Goal: Task Accomplishment & Management: Manage account settings

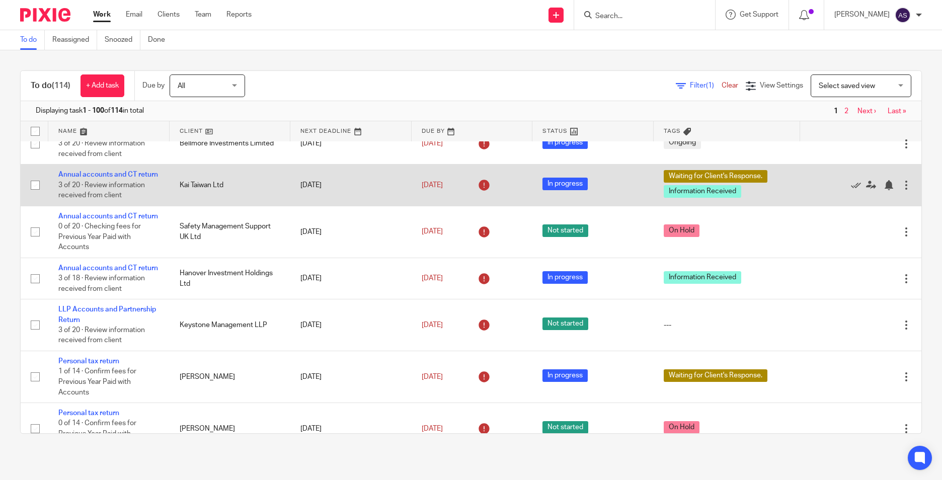
scroll to position [755, 0]
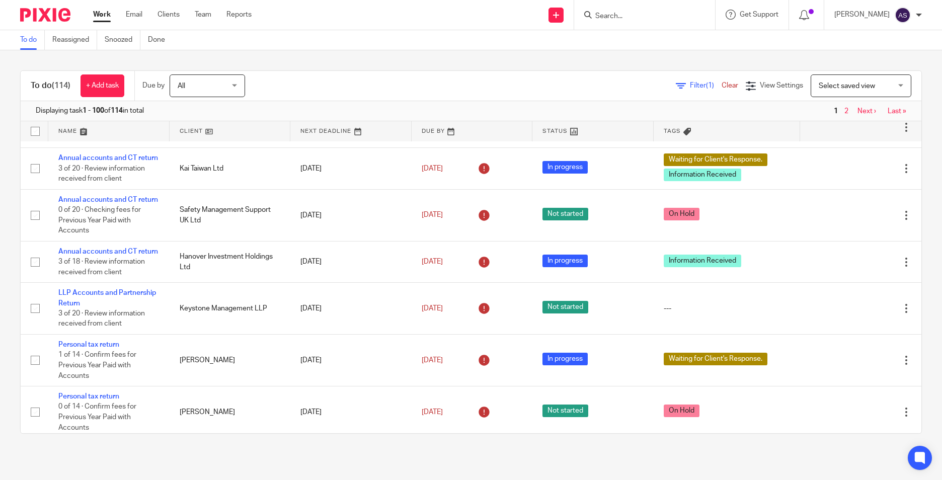
click at [622, 19] on input "Search" at bounding box center [639, 16] width 91 height 9
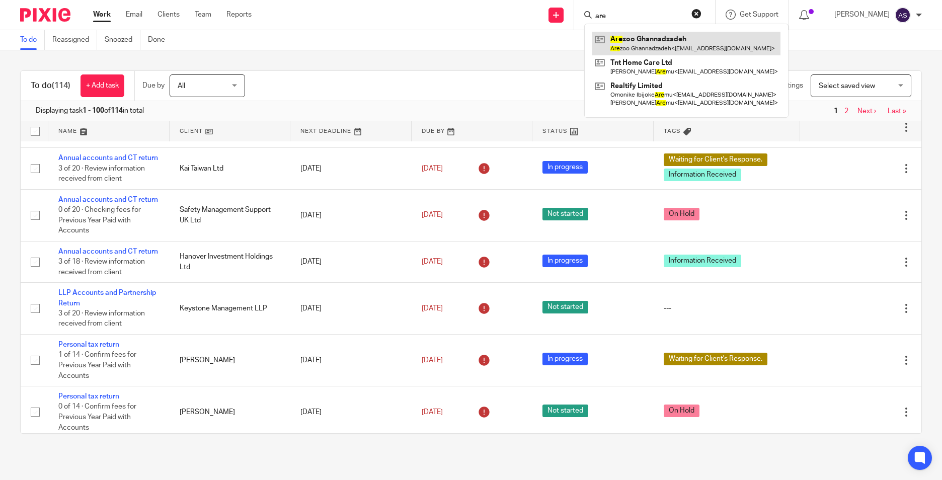
type input "are"
click at [630, 46] on link at bounding box center [686, 43] width 188 height 23
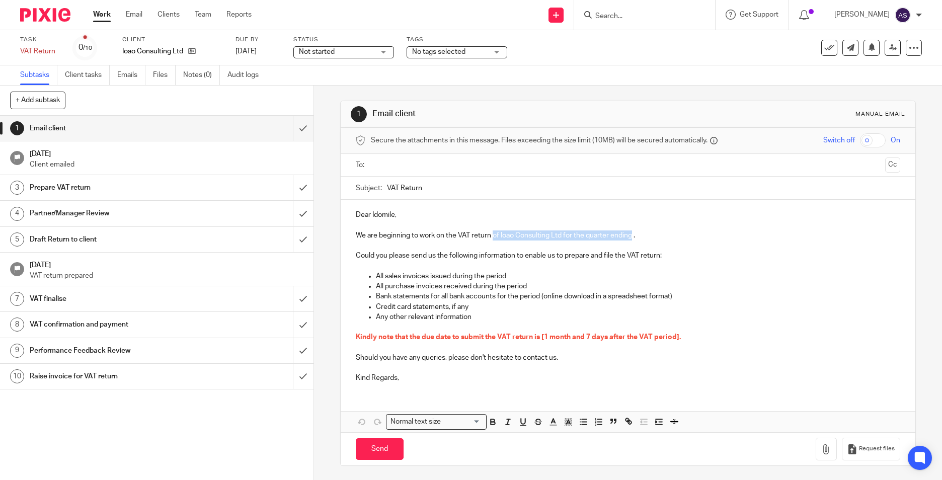
drag, startPoint x: 491, startPoint y: 232, endPoint x: 631, endPoint y: 233, distance: 139.9
click at [631, 233] on p "We are beginning to work on the VAT return of Ioao Consulting Ltd for the quart…" at bounding box center [628, 235] width 544 height 10
copy p "of Ioao Consulting Ltd for the quarter ending"
click at [426, 187] on input "VAT Return" at bounding box center [643, 188] width 513 height 23
paste input "of Ioao Consulting Ltd for the quarter ending"
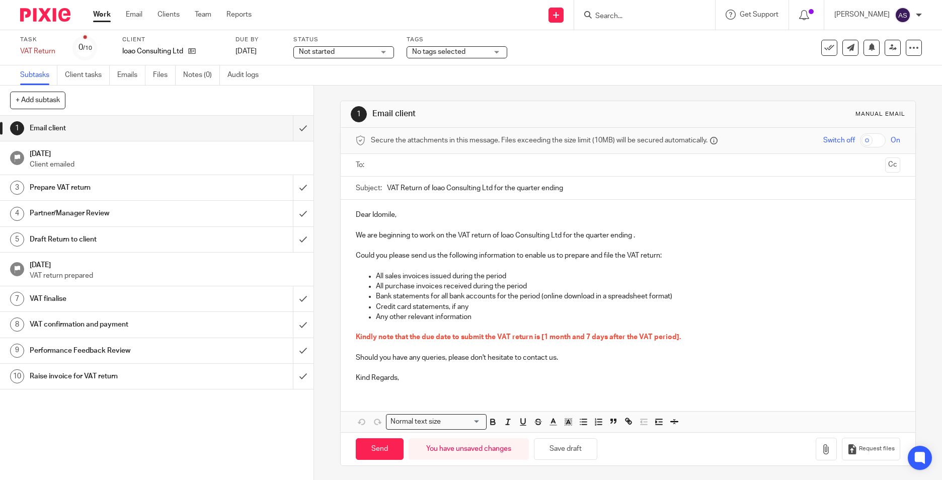
type input "VAT Return of Ioao Consulting Ltd for the quarter ending"
click at [633, 236] on p "We are beginning to work on the VAT return of Ioao Consulting Ltd for the quart…" at bounding box center [628, 235] width 544 height 10
click at [532, 338] on span "Kindly note that the due date to submit the VAT return is [1 month and 7 days a…" at bounding box center [518, 337] width 325 height 7
click at [539, 336] on span "Kindly note that the due date to submit the VAT return is [1 month and 7 days a…" at bounding box center [518, 337] width 325 height 7
drag, startPoint x: 539, startPoint y: 335, endPoint x: 676, endPoint y: 334, distance: 137.3
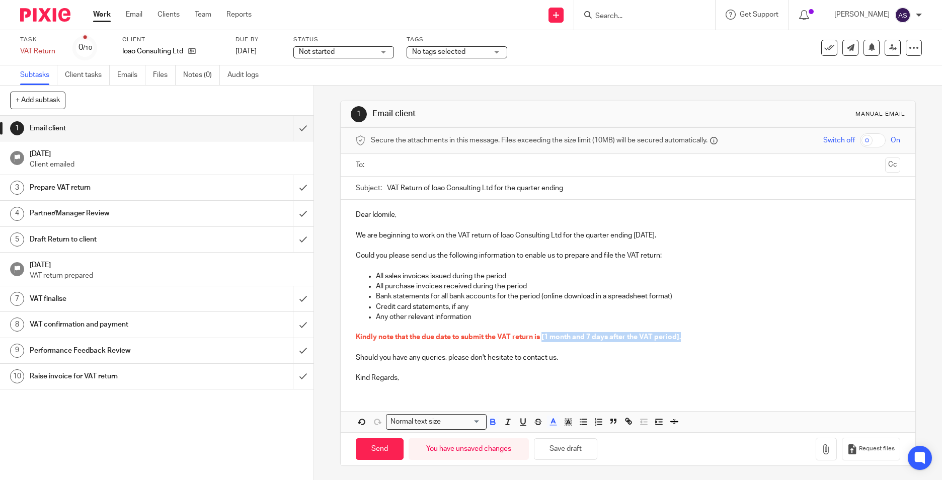
click at [676, 334] on span "Kindly note that the due date to submit the VAT return is [1 month and 7 days a…" at bounding box center [518, 337] width 325 height 7
click at [408, 381] on p "Kind Regards," at bounding box center [628, 378] width 544 height 10
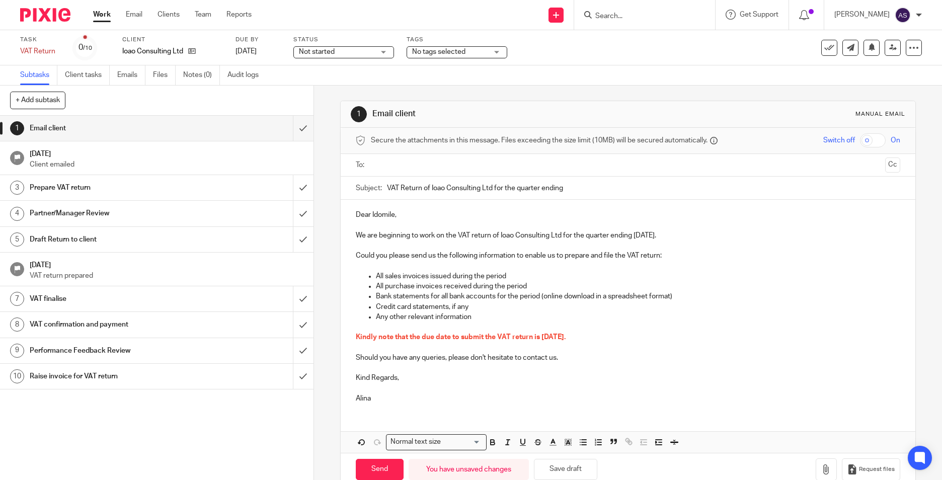
drag, startPoint x: 384, startPoint y: 412, endPoint x: 385, endPoint y: 418, distance: 6.2
click at [384, 412] on div "Dear Idomile, We are beginning to work on the VAT return of Ioao Consulting Ltd…" at bounding box center [628, 326] width 574 height 253
click at [385, 427] on div "Dear Idomile, We are beginning to work on the VAT return of Ioao Consulting Ltd…" at bounding box center [628, 326] width 574 height 253
click at [399, 171] on input "text" at bounding box center [627, 165] width 507 height 12
click at [567, 192] on input "VAT Return of Ioao Consulting Ltd for the quarter ending" at bounding box center [643, 190] width 513 height 23
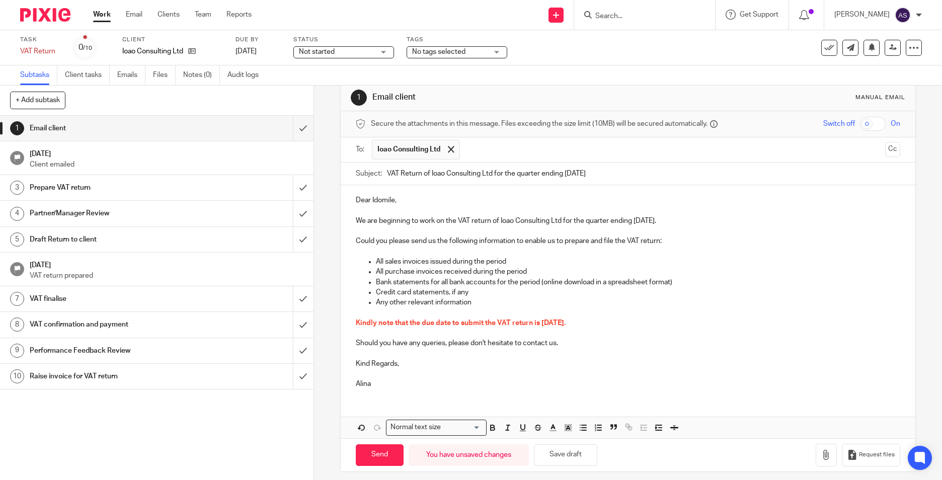
scroll to position [24, 0]
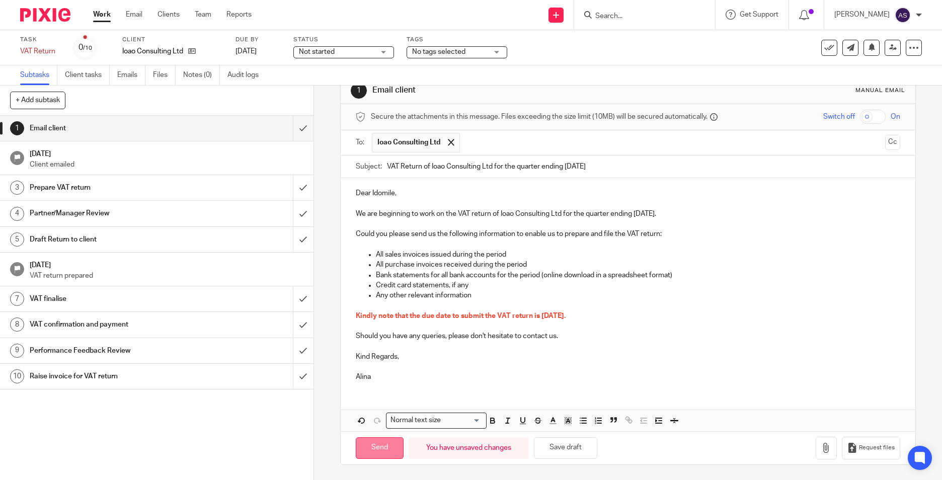
type input "VAT Return of Ioao Consulting Ltd for the quarter ending 30 September 2025"
click at [391, 444] on input "Send" at bounding box center [380, 448] width 48 height 22
type input "Sent"
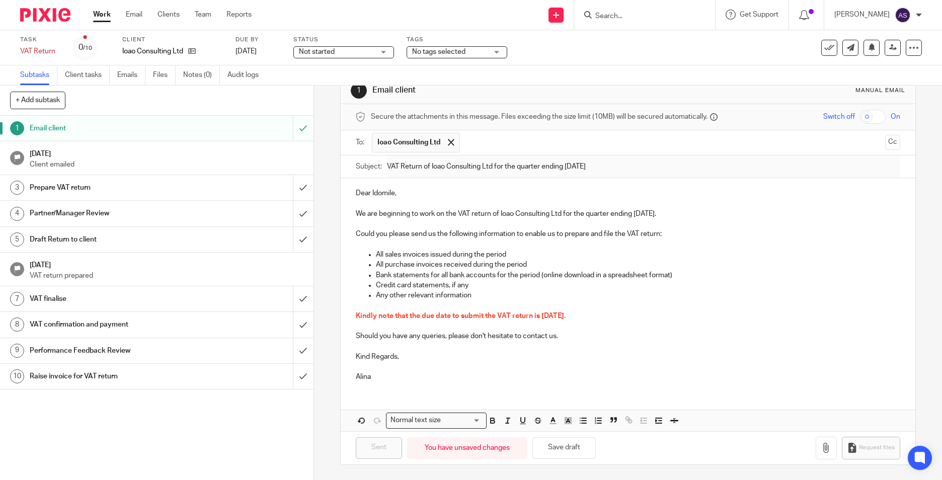
click at [37, 10] on img at bounding box center [45, 15] width 50 height 14
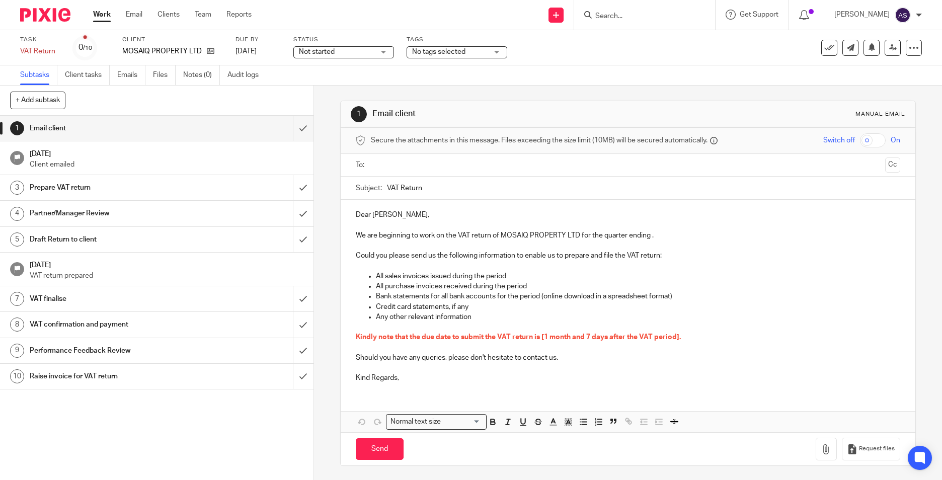
drag, startPoint x: 434, startPoint y: 187, endPoint x: 437, endPoint y: 191, distance: 5.4
click at [434, 187] on input "VAT Return" at bounding box center [643, 188] width 513 height 23
click at [484, 235] on p "We are beginning to work on the VAT return of MOSAIQ PROPERTY LTD for the quart…" at bounding box center [628, 235] width 544 height 10
drag, startPoint x: 492, startPoint y: 233, endPoint x: 510, endPoint y: 233, distance: 17.6
click at [510, 233] on p "We are beginning to work on the VAT return of MOSAIQ PROPERTY LTD for the quart…" at bounding box center [628, 235] width 544 height 10
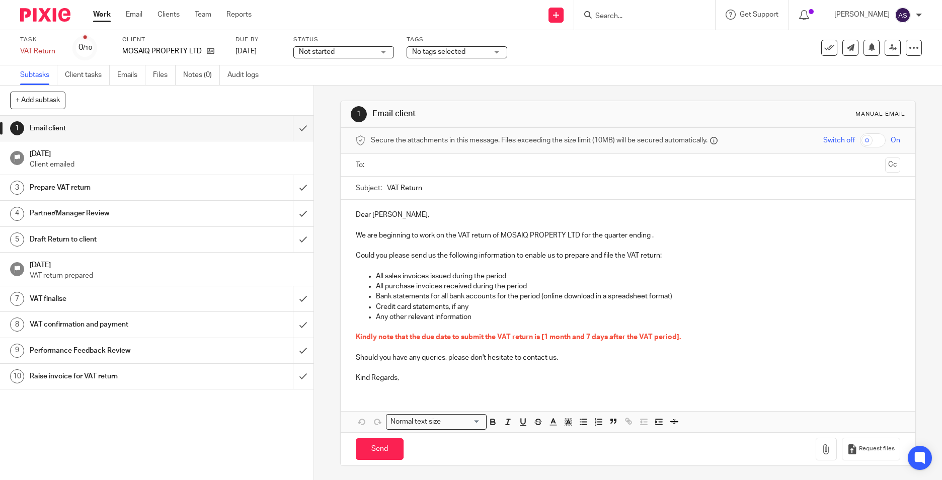
click at [485, 245] on p at bounding box center [628, 245] width 544 height 10
drag, startPoint x: 490, startPoint y: 234, endPoint x: 647, endPoint y: 237, distance: 157.0
click at [647, 237] on p "We are beginning to work on the VAT return of MOSAIQ PROPERTY LTD for the quart…" at bounding box center [628, 235] width 544 height 10
copy p "of MOSAIQ PROPERTY LTD for the quarter ending"
click at [430, 188] on input "VAT Return" at bounding box center [643, 188] width 513 height 23
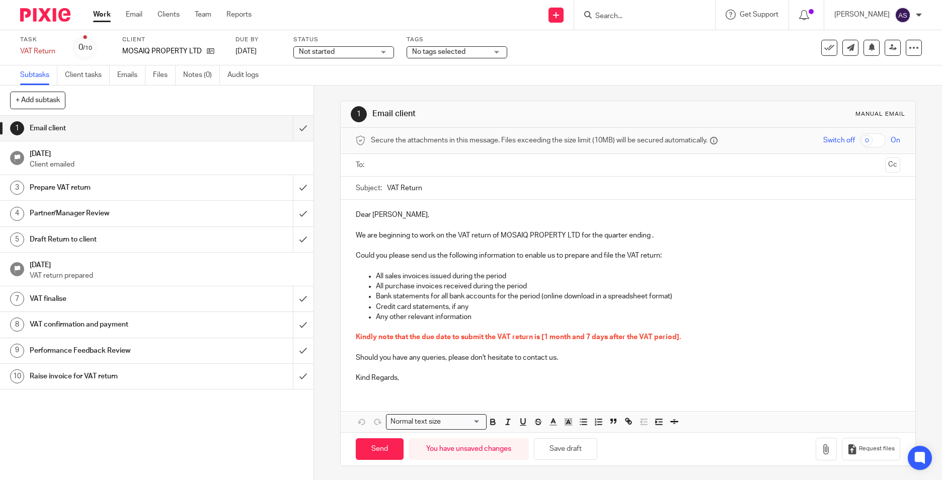
paste input "of MOSAIQ PROPERTY LTD for the quarter ending"
click at [581, 189] on input "VAT Return of MOSAIQ PROPERTY LTD for the quarter ending" at bounding box center [643, 188] width 513 height 23
type input "VAT Return of MOSAIQ PROPERTY LTD for the quarter ending 30 September 2025"
click at [403, 162] on input "text" at bounding box center [627, 165] width 507 height 12
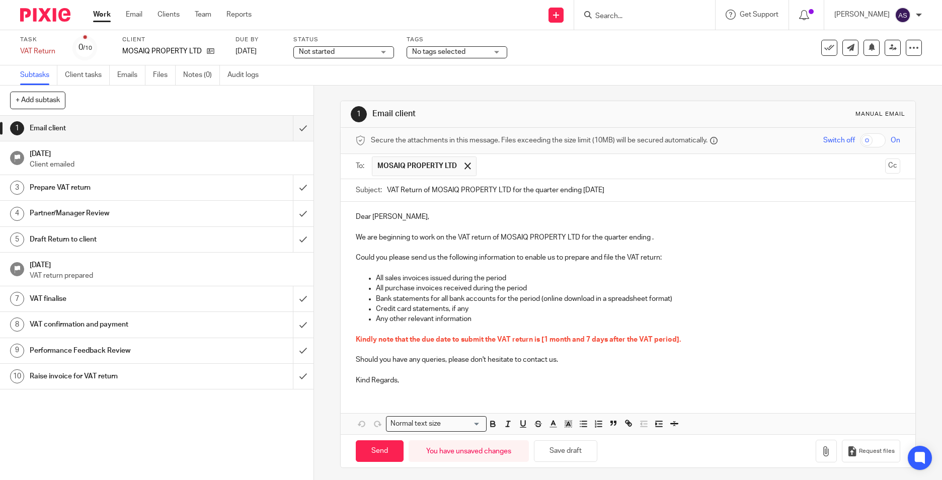
scroll to position [3, 0]
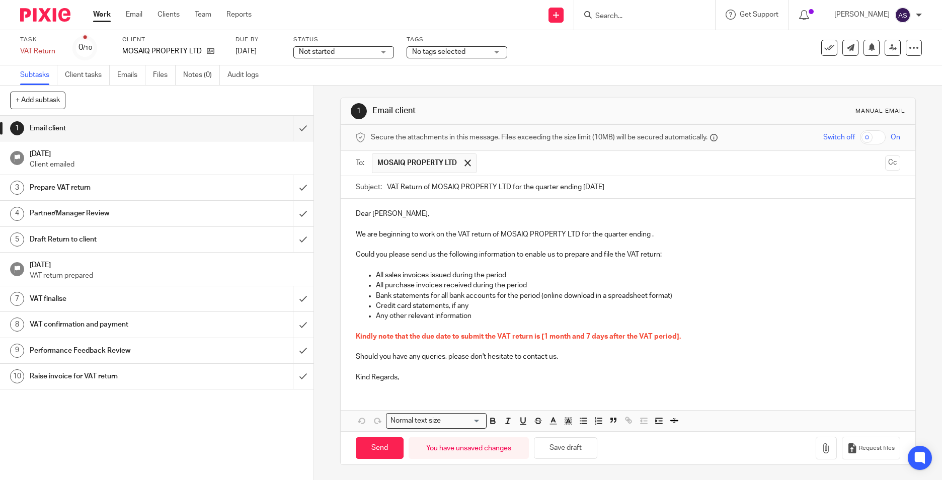
click at [555, 349] on p at bounding box center [628, 347] width 544 height 10
drag, startPoint x: 540, startPoint y: 337, endPoint x: 665, endPoint y: 346, distance: 125.6
click at [665, 346] on div "Dear Ian, We are beginning to work on the VAT return of MOSAIQ PROPERTY LTD for…" at bounding box center [628, 294] width 574 height 191
click at [419, 381] on p "Kind Regards," at bounding box center [628, 377] width 544 height 10
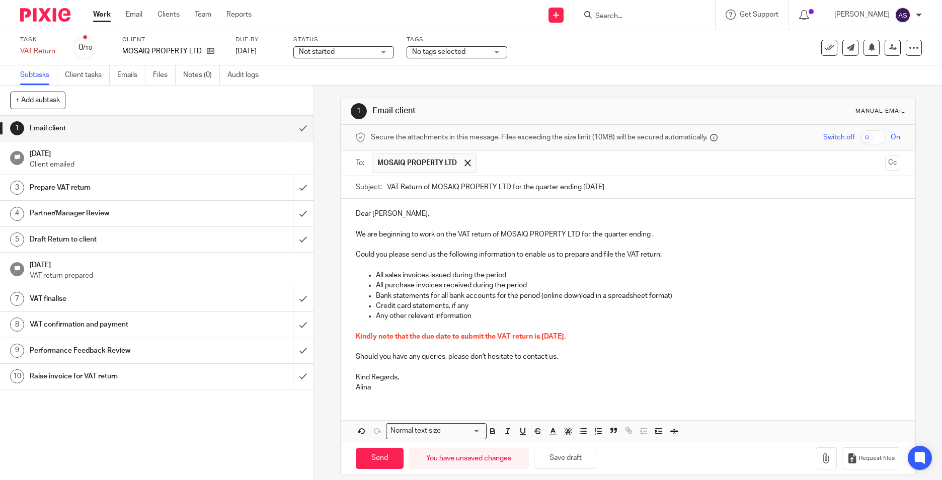
scroll to position [0, 0]
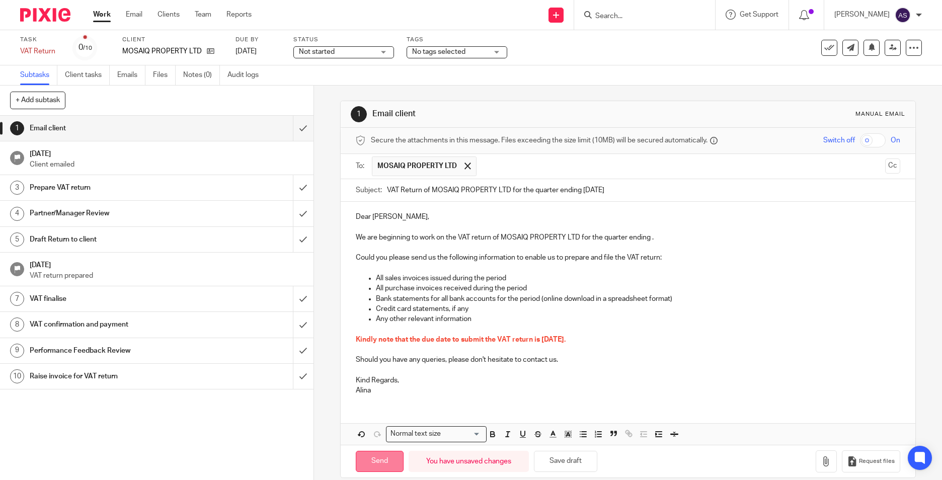
drag, startPoint x: 365, startPoint y: 468, endPoint x: 373, endPoint y: 468, distance: 7.6
click at [366, 468] on input "Send" at bounding box center [380, 462] width 48 height 22
type input "Sent"
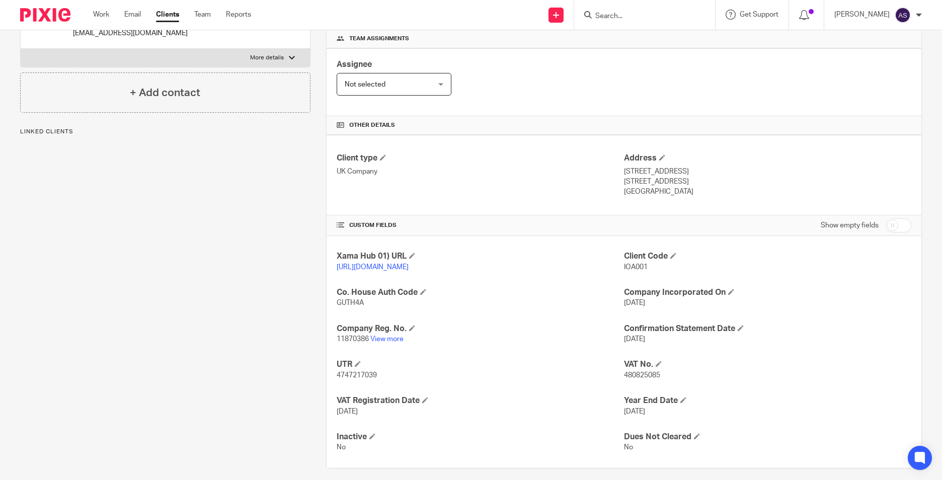
scroll to position [170, 0]
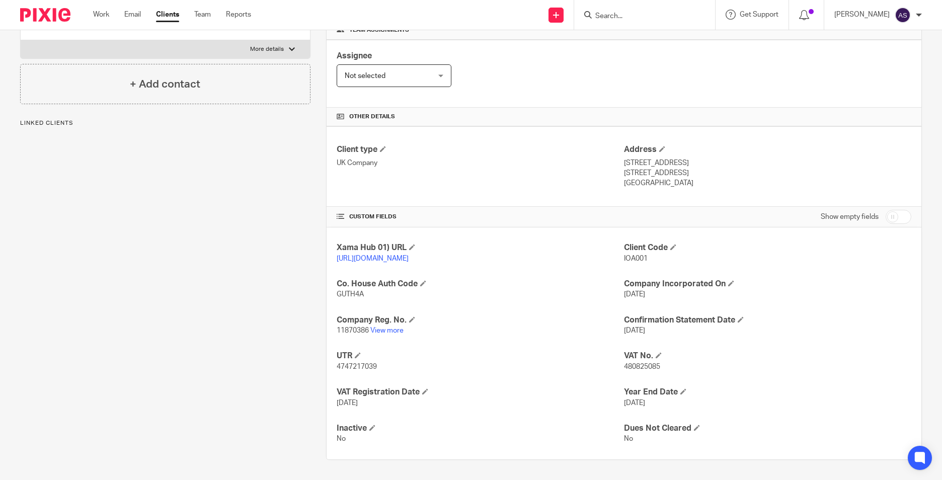
click at [642, 368] on span "480825085" at bounding box center [642, 366] width 36 height 7
copy span "480825085"
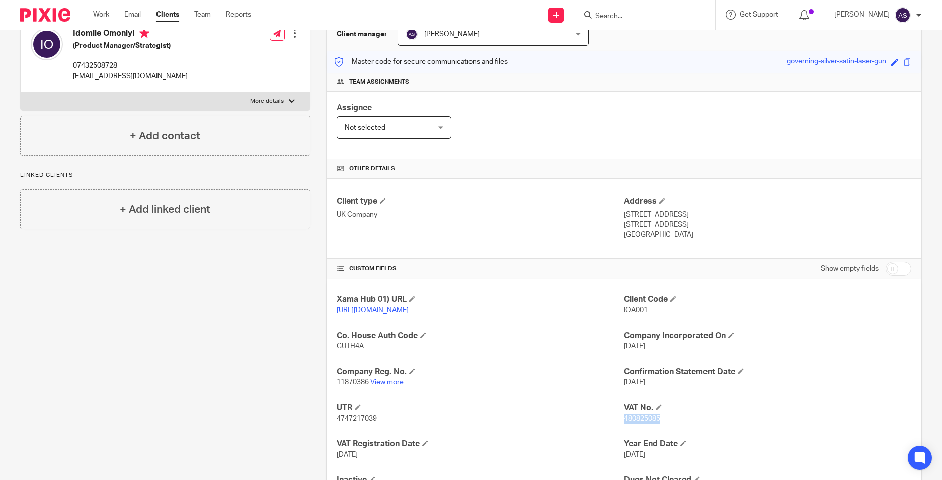
scroll to position [0, 0]
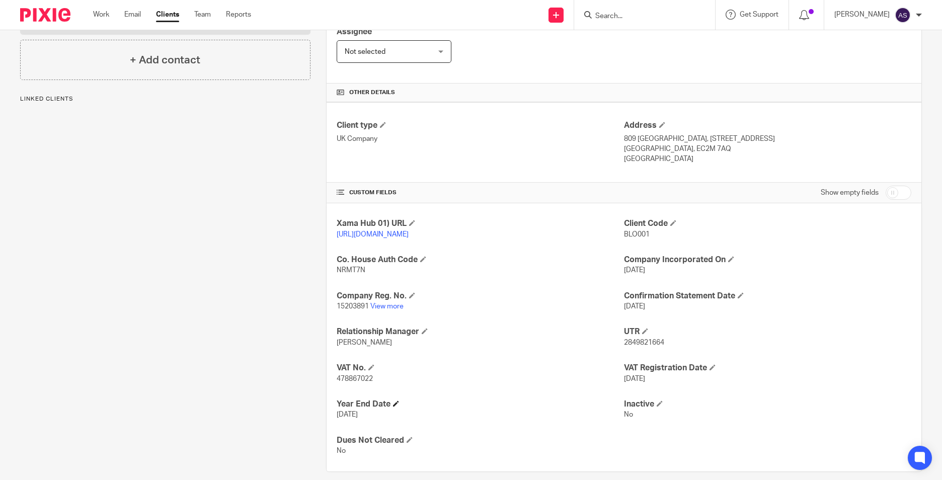
scroll to position [201, 0]
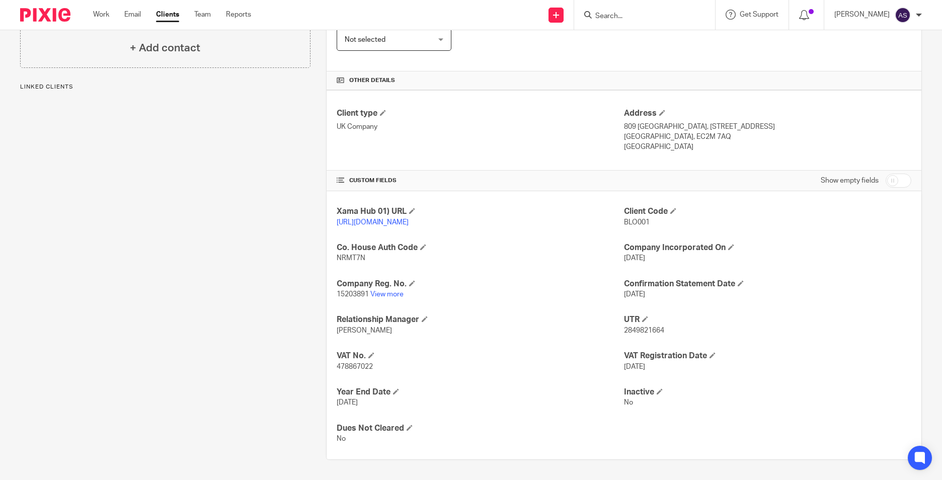
click at [358, 370] on span "478867022" at bounding box center [355, 366] width 36 height 7
copy span "478867022"
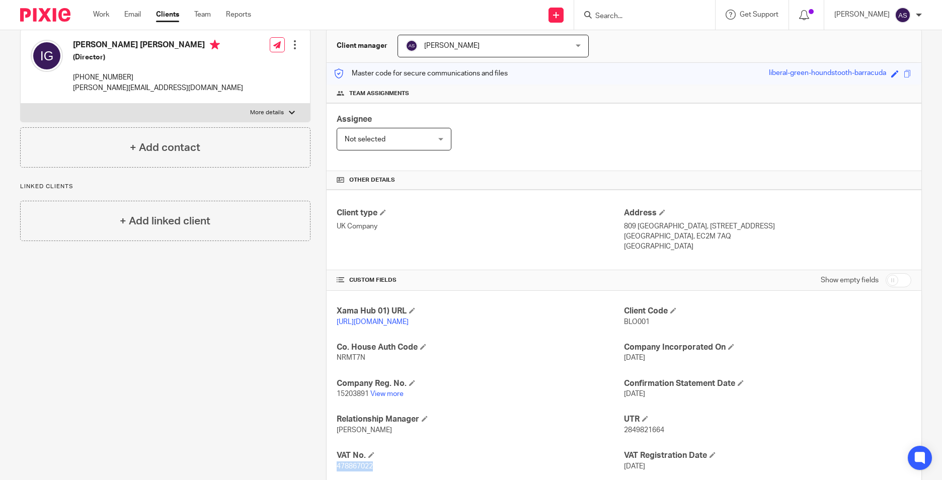
scroll to position [0, 0]
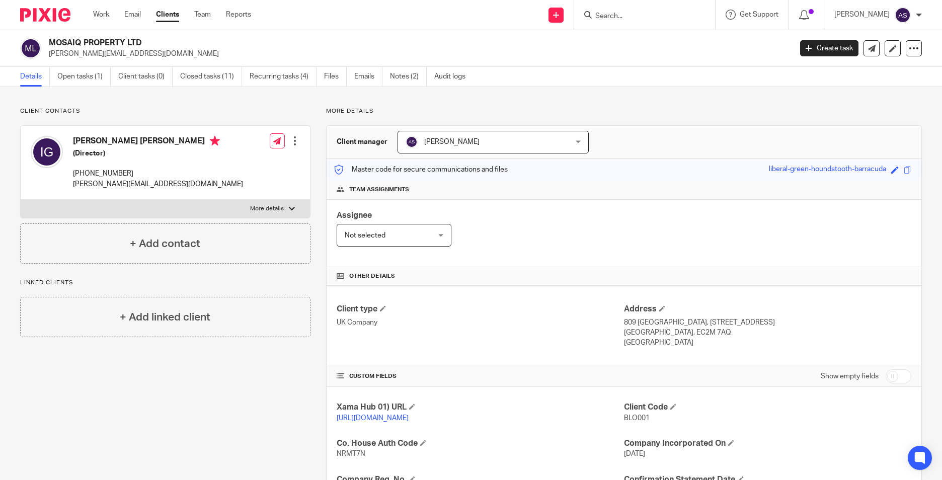
drag, startPoint x: 46, startPoint y: 40, endPoint x: 182, endPoint y: 40, distance: 135.8
click at [182, 40] on div "MOSAIQ PROPERTY LTD [PERSON_NAME][EMAIL_ADDRESS][DOMAIN_NAME]" at bounding box center [402, 48] width 765 height 21
copy h2 "MOSAIQ PROPERTY LTD"
click at [611, 13] on input "Search" at bounding box center [639, 16] width 91 height 9
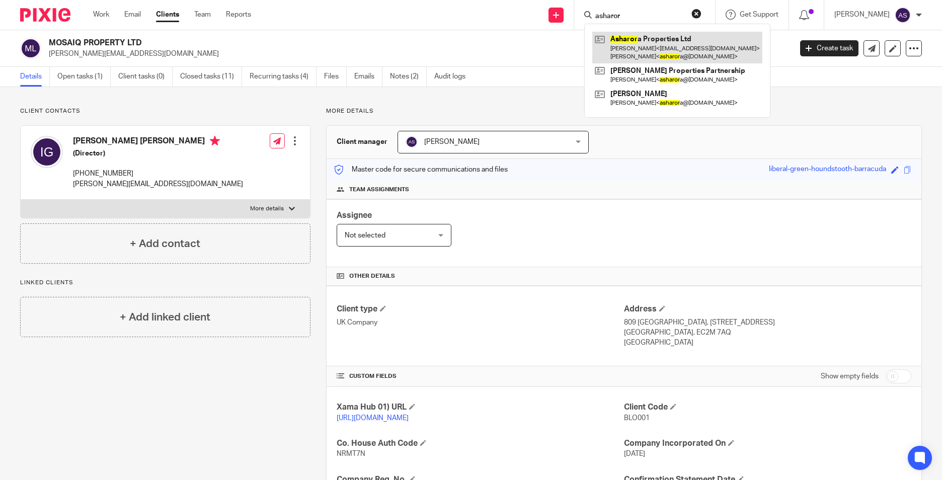
type input "asharor"
click at [655, 47] on link at bounding box center [677, 47] width 170 height 31
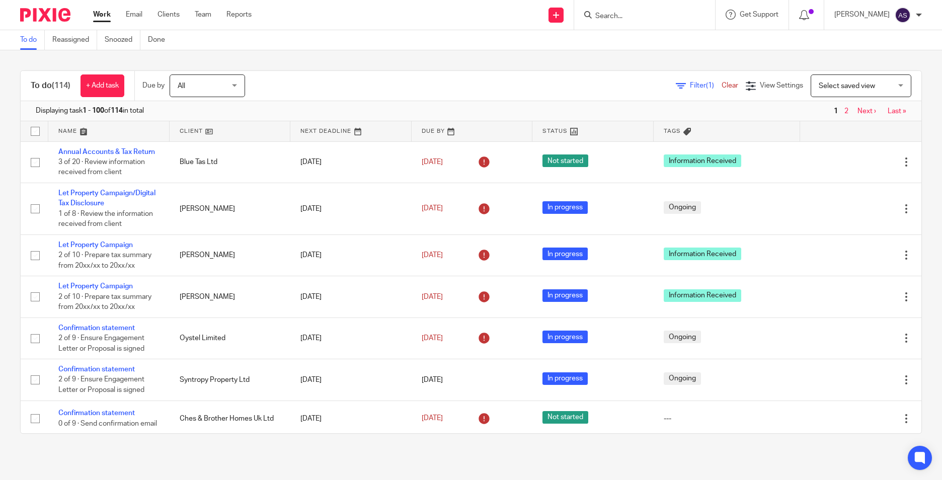
click at [632, 14] on input "Search" at bounding box center [639, 16] width 91 height 9
click at [632, 20] on input "arezoo" at bounding box center [639, 16] width 91 height 9
click at [626, 20] on input "arezoo" at bounding box center [639, 16] width 91 height 9
click at [624, 19] on input "arezoo" at bounding box center [639, 16] width 91 height 9
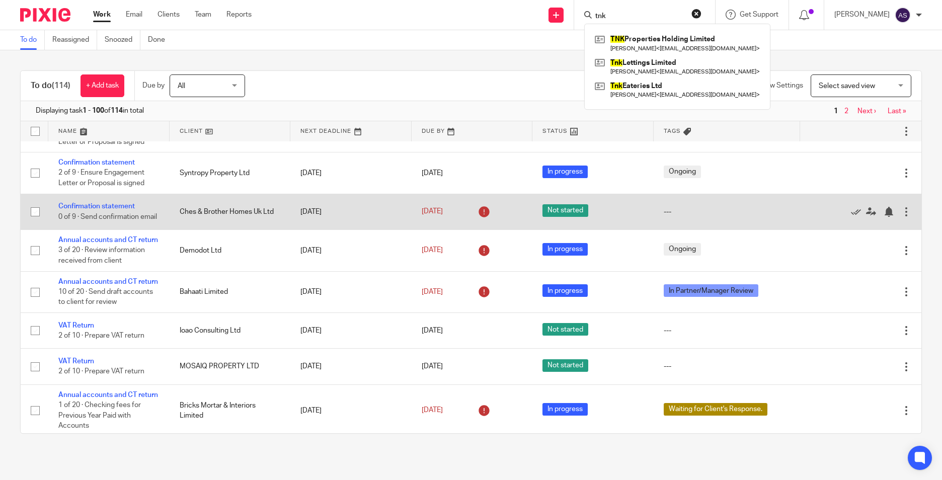
scroll to position [151, 0]
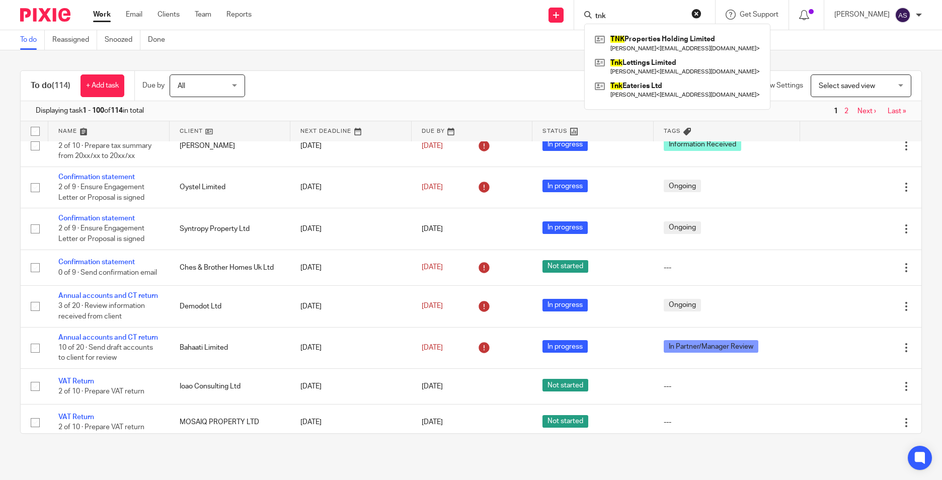
click at [605, 7] on div "tnk TNK Properties Holding Limited Vyson Sivanathan < vysonshn@hotmail.co.uk > …" at bounding box center [644, 15] width 141 height 30
click at [606, 13] on input "tnk" at bounding box center [639, 16] width 91 height 9
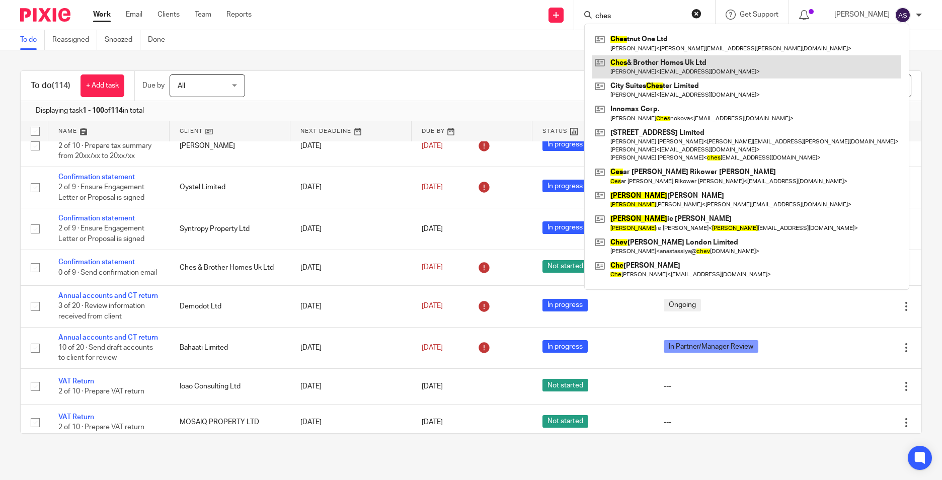
type input "ches"
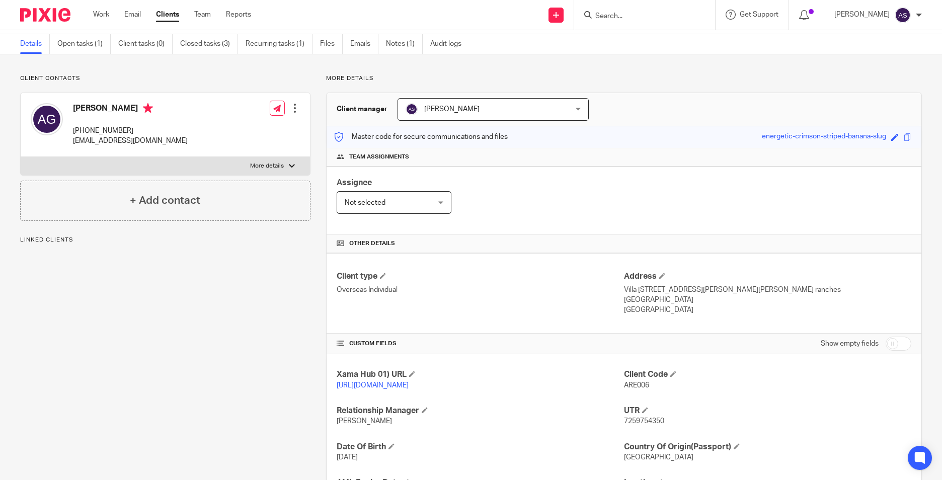
scroll to position [133, 0]
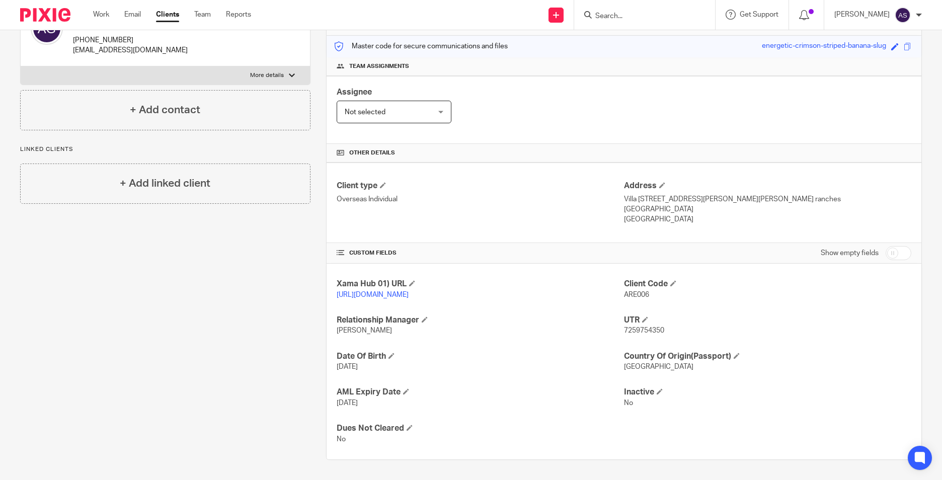
click at [620, 8] on div at bounding box center [644, 15] width 141 height 30
click at [619, 13] on input "Search" at bounding box center [639, 16] width 91 height 9
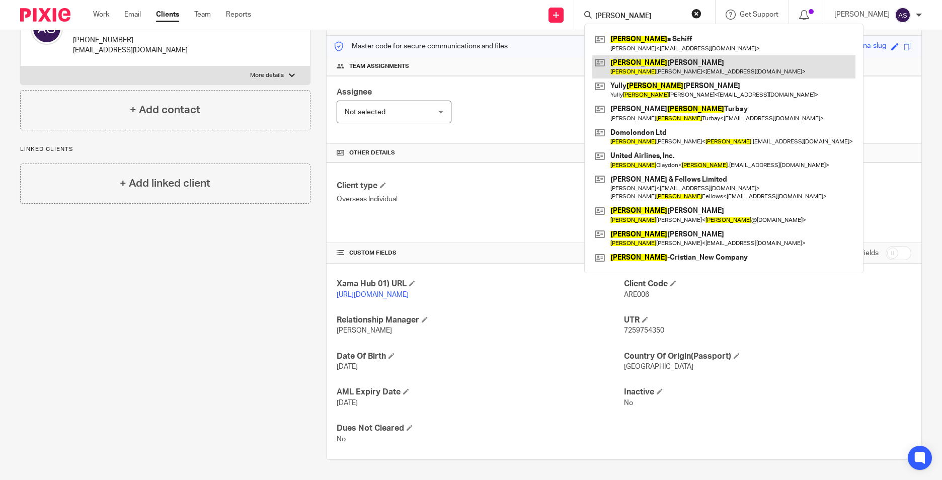
type input "andrea"
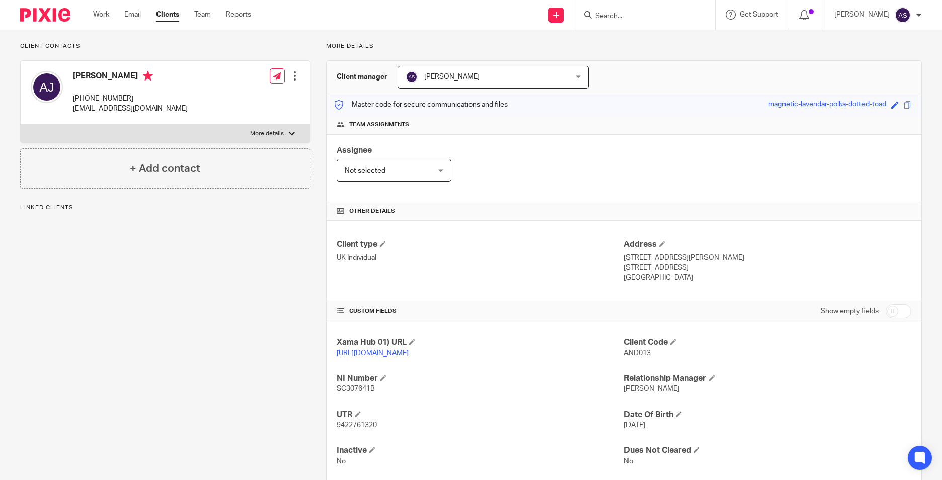
scroll to position [47, 0]
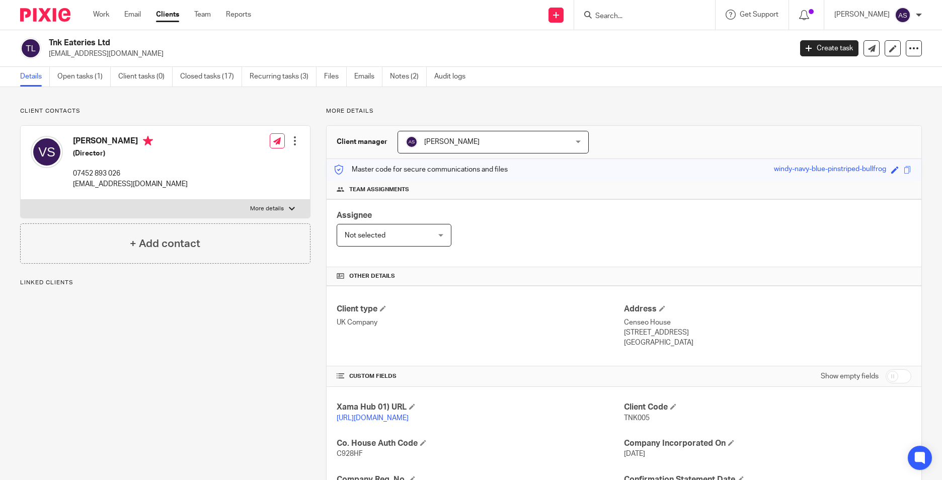
scroll to position [201, 0]
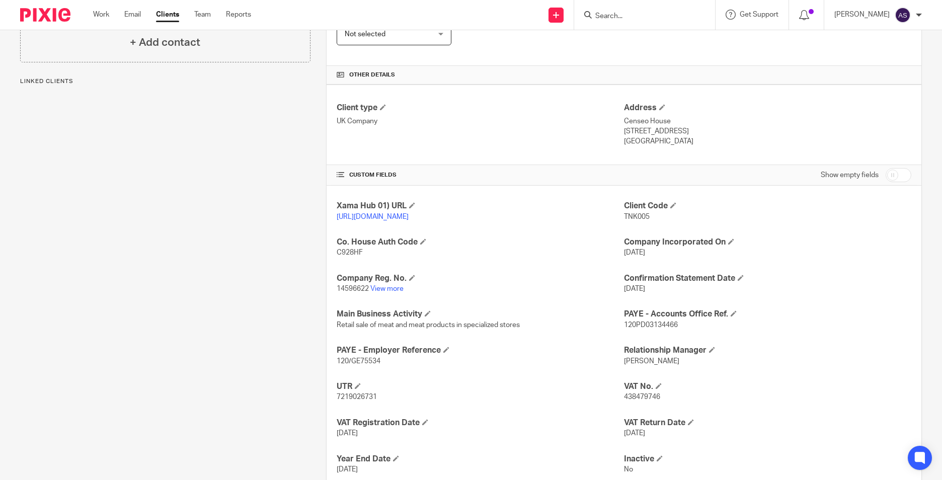
drag, startPoint x: 336, startPoint y: 368, endPoint x: 376, endPoint y: 371, distance: 40.4
click at [369, 365] on span "120/GE75534" at bounding box center [359, 361] width 44 height 7
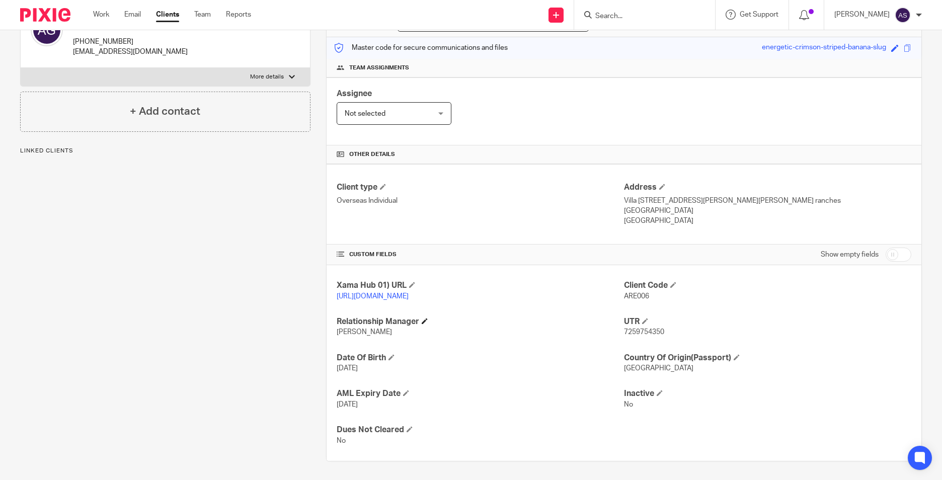
scroll to position [133, 0]
click at [646, 328] on span "7259754350" at bounding box center [644, 330] width 40 height 7
copy span "7259754350"
click at [624, 291] on span "ARE006" at bounding box center [636, 294] width 25 height 7
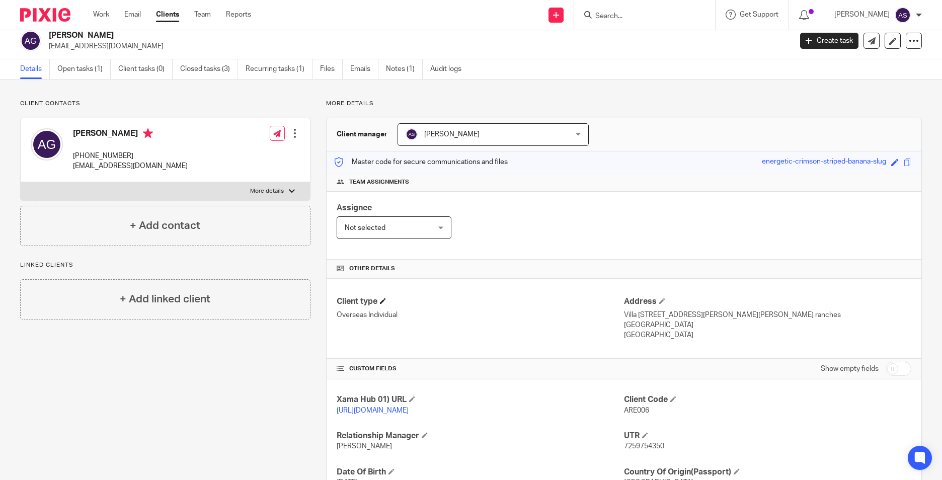
scroll to position [0, 0]
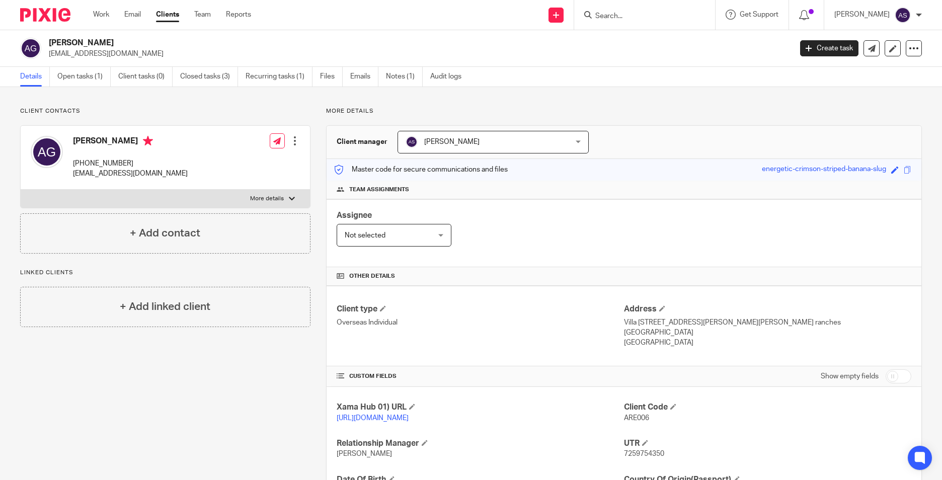
click at [634, 13] on input "Search" at bounding box center [639, 16] width 91 height 9
click at [618, 15] on input "Search" at bounding box center [639, 16] width 91 height 9
click at [624, 20] on input "Search" at bounding box center [639, 16] width 91 height 9
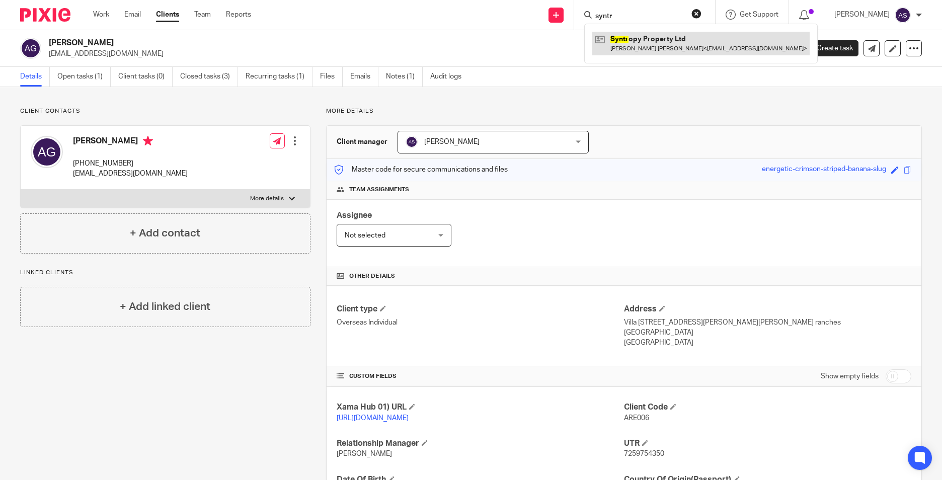
type input "syntr"
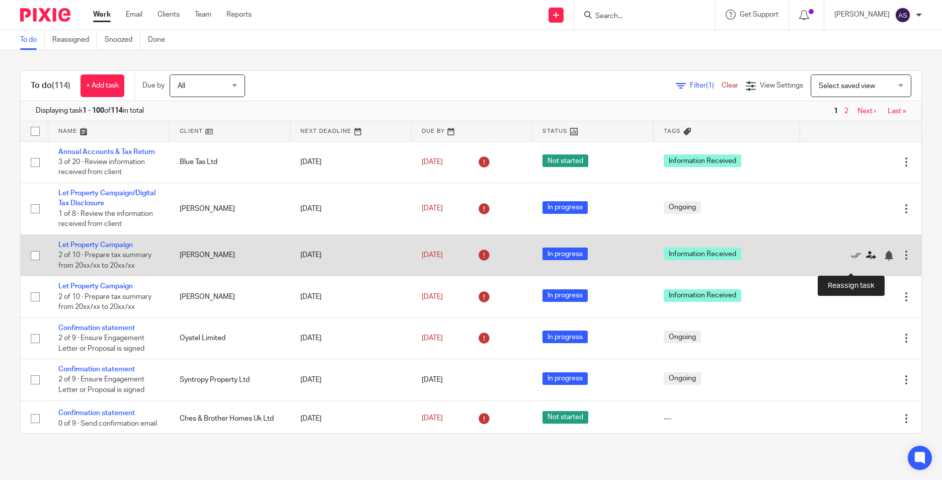
click at [866, 261] on icon at bounding box center [871, 256] width 10 height 10
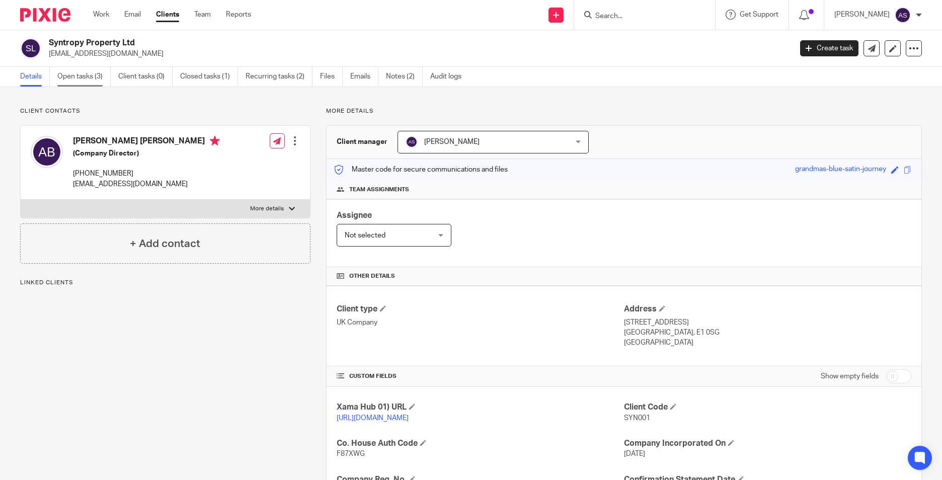
drag, startPoint x: 0, startPoint y: 0, endPoint x: 90, endPoint y: 81, distance: 120.7
click at [92, 79] on link "Open tasks (3)" at bounding box center [83, 77] width 53 height 20
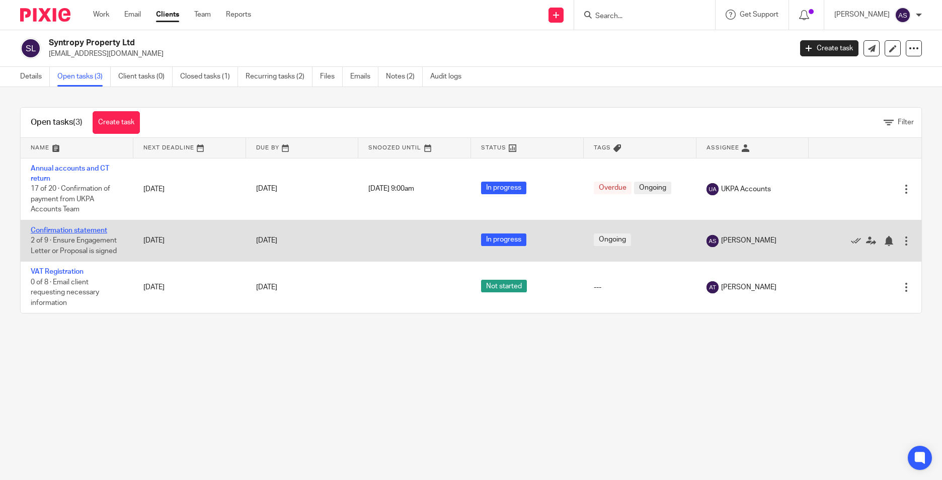
click at [74, 230] on link "Confirmation statement" at bounding box center [69, 230] width 76 height 7
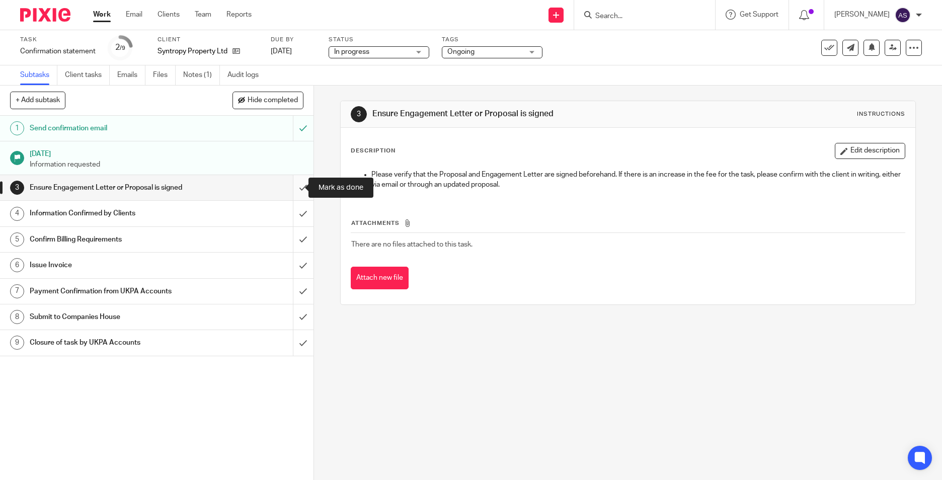
click at [300, 191] on input "submit" at bounding box center [156, 187] width 313 height 25
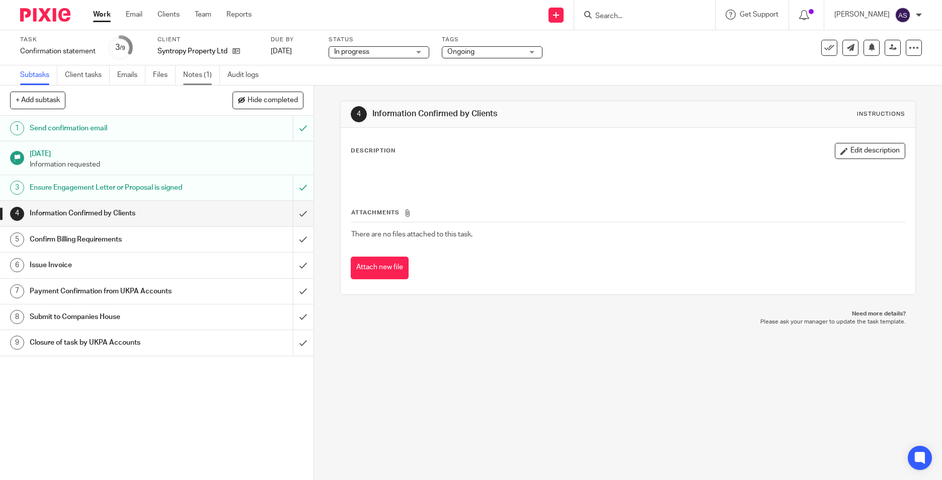
click at [202, 79] on link "Notes (1)" at bounding box center [201, 75] width 37 height 20
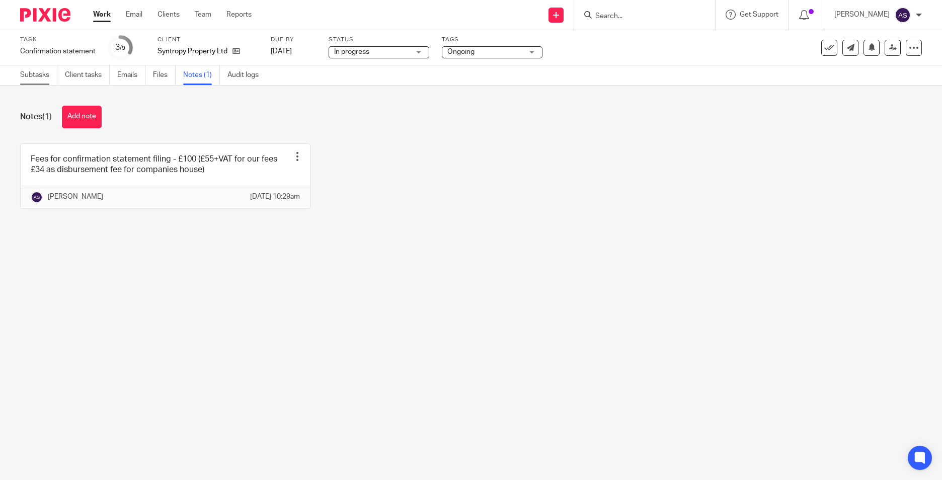
click at [35, 80] on link "Subtasks" at bounding box center [38, 75] width 37 height 20
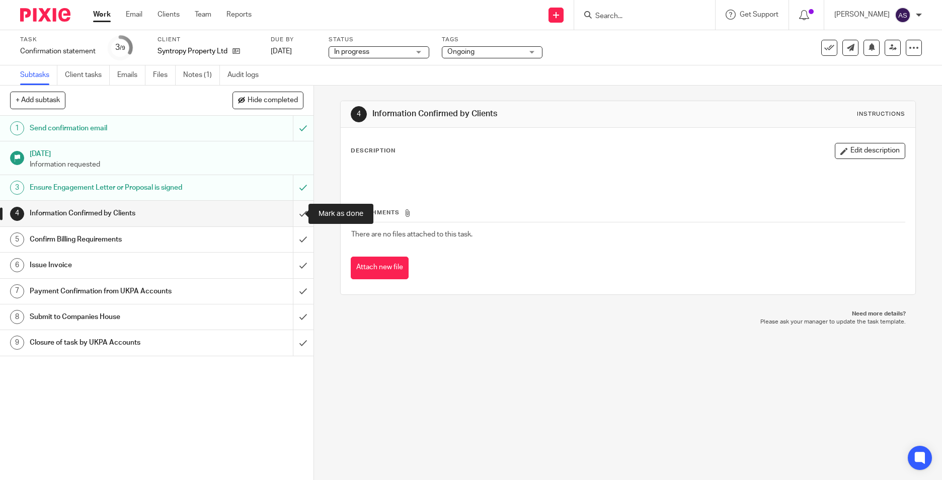
click at [293, 214] on input "submit" at bounding box center [156, 213] width 313 height 25
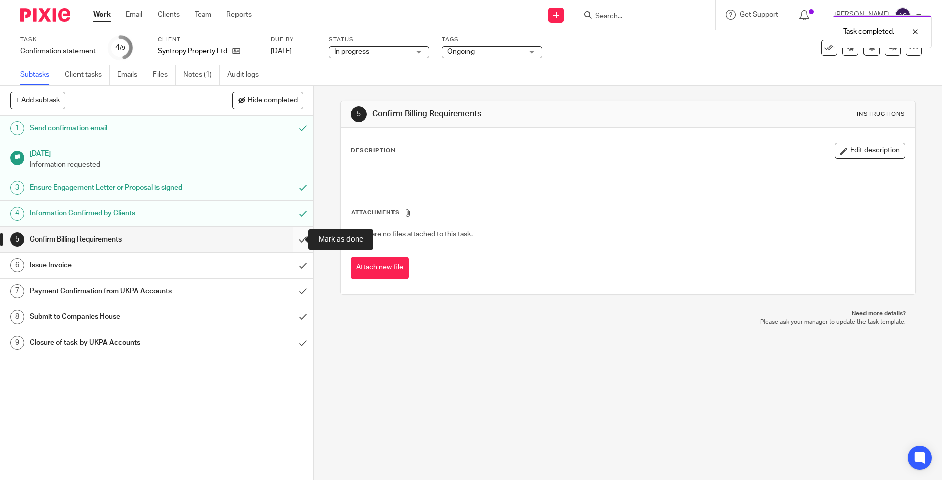
click at [293, 242] on input "submit" at bounding box center [156, 239] width 313 height 25
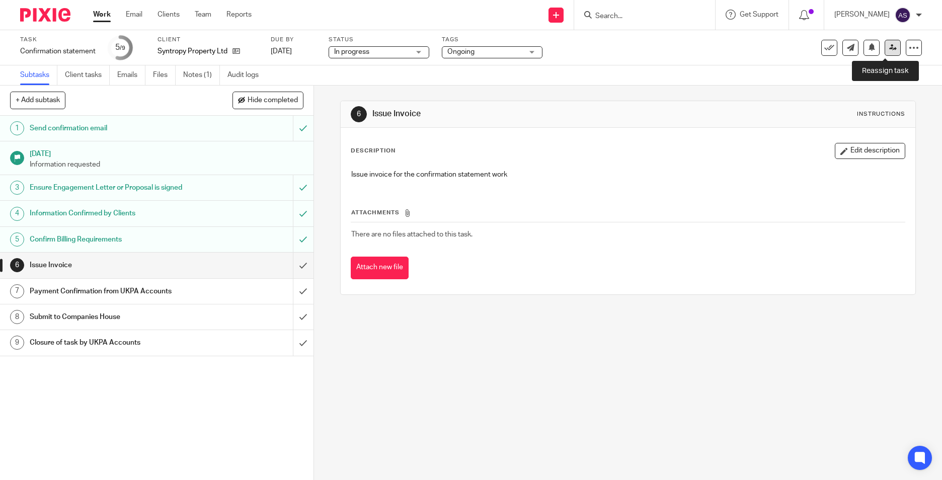
click at [887, 52] on link at bounding box center [892, 48] width 16 height 16
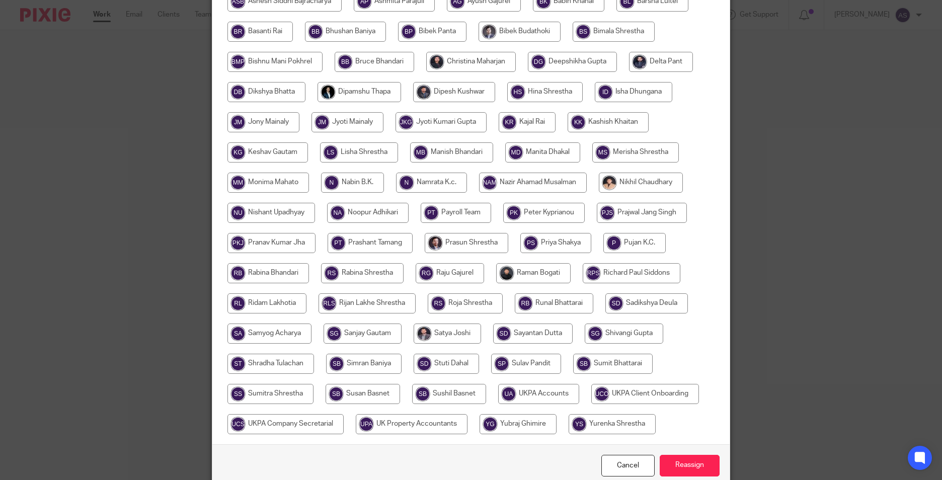
scroll to position [299, 0]
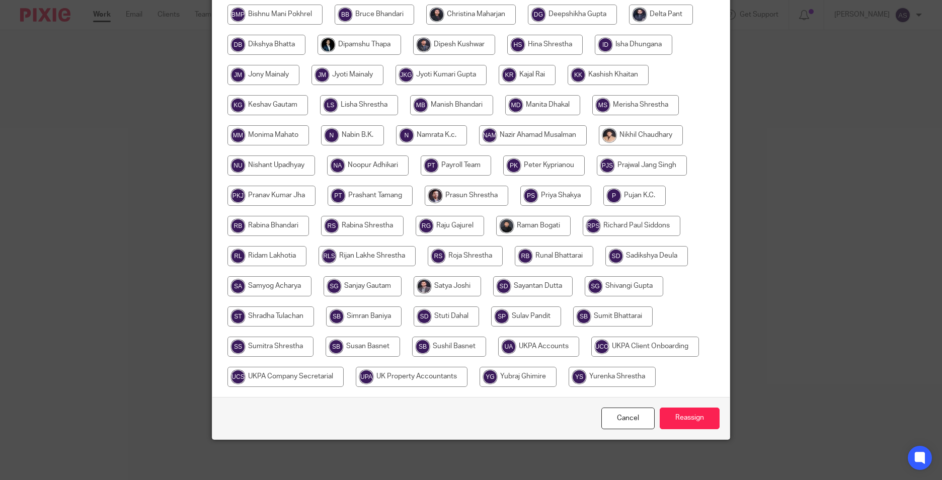
click at [547, 349] on input "radio" at bounding box center [538, 347] width 81 height 20
radio input "true"
click at [681, 419] on input "Reassign" at bounding box center [690, 418] width 60 height 22
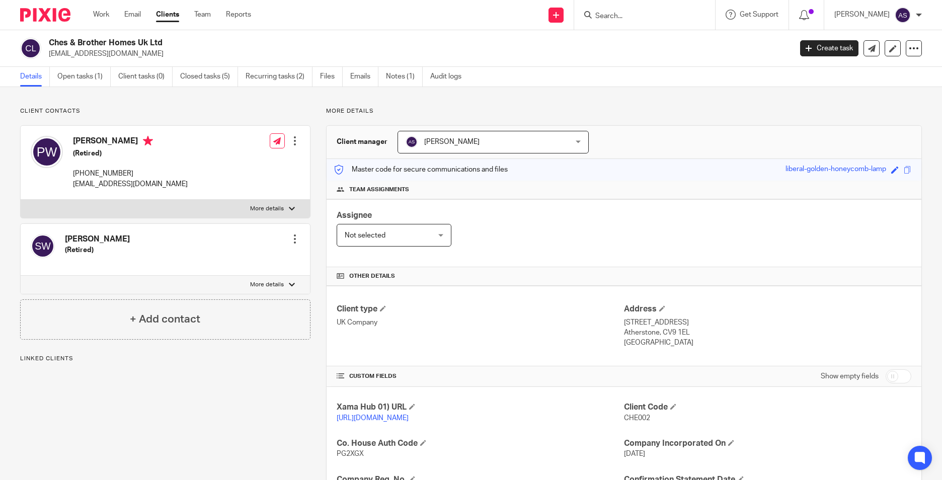
scroll to position [170, 0]
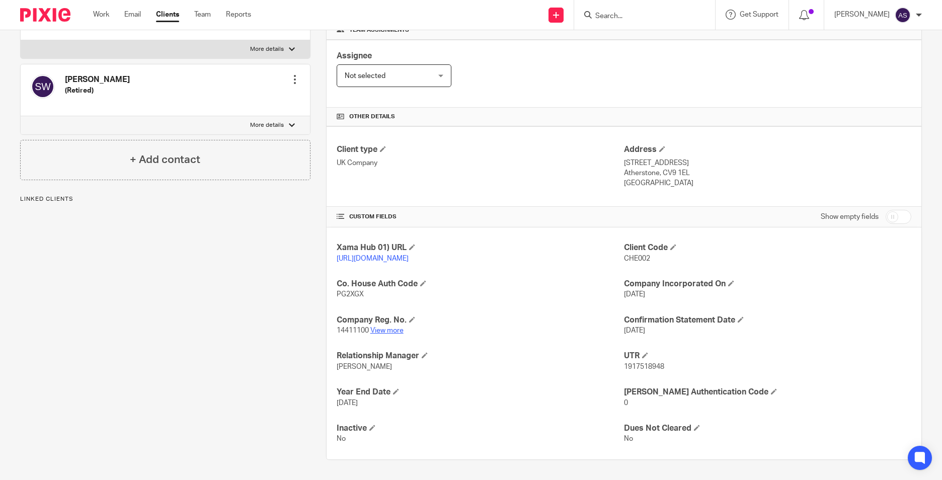
click at [388, 331] on link "View more" at bounding box center [386, 330] width 33 height 7
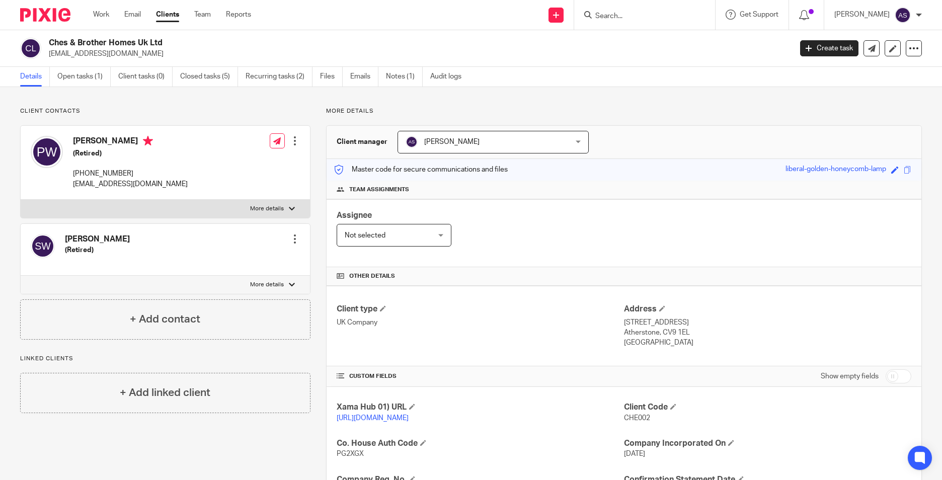
click at [85, 87] on div "Details Open tasks (1) Client tasks (0) Closed tasks (5) Recurring tasks (2) Fi…" at bounding box center [471, 77] width 942 height 20
click at [86, 80] on link "Open tasks (1)" at bounding box center [83, 77] width 53 height 20
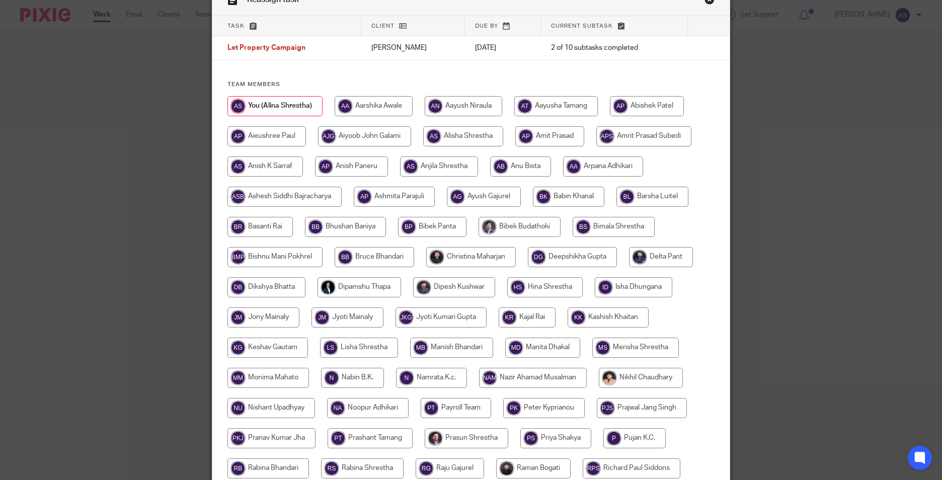
scroll to position [50, 0]
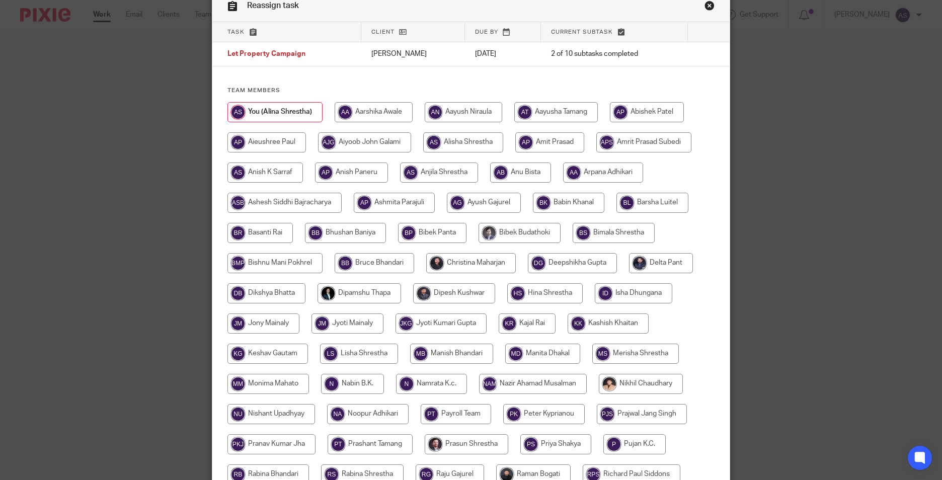
click at [640, 199] on input "radio" at bounding box center [652, 203] width 72 height 20
radio input "true"
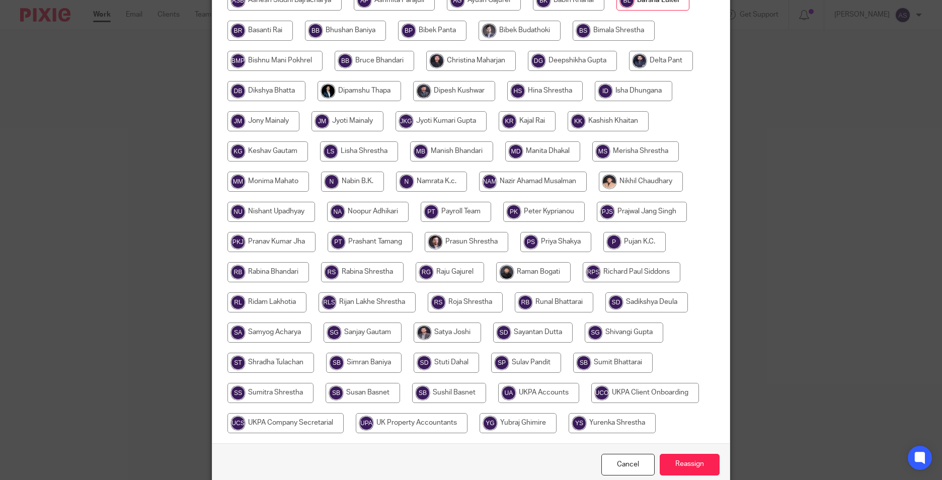
scroll to position [299, 0]
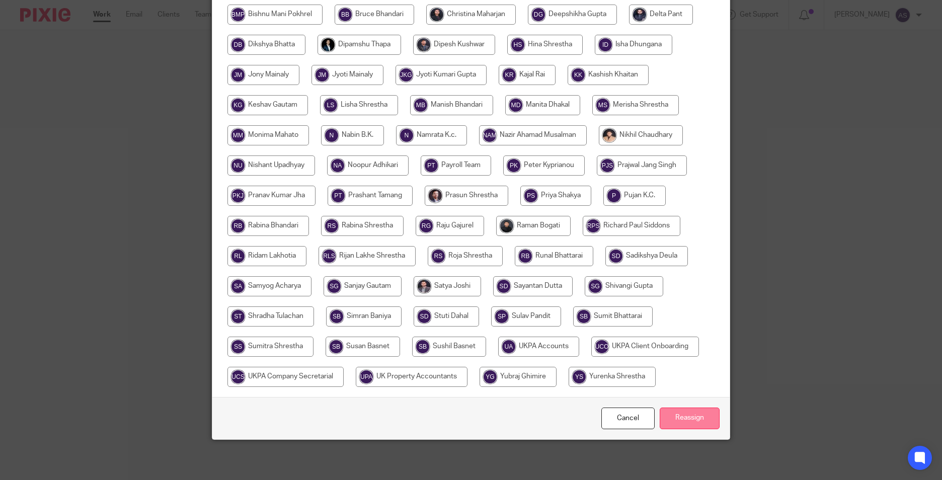
click at [673, 418] on input "Reassign" at bounding box center [690, 418] width 60 height 22
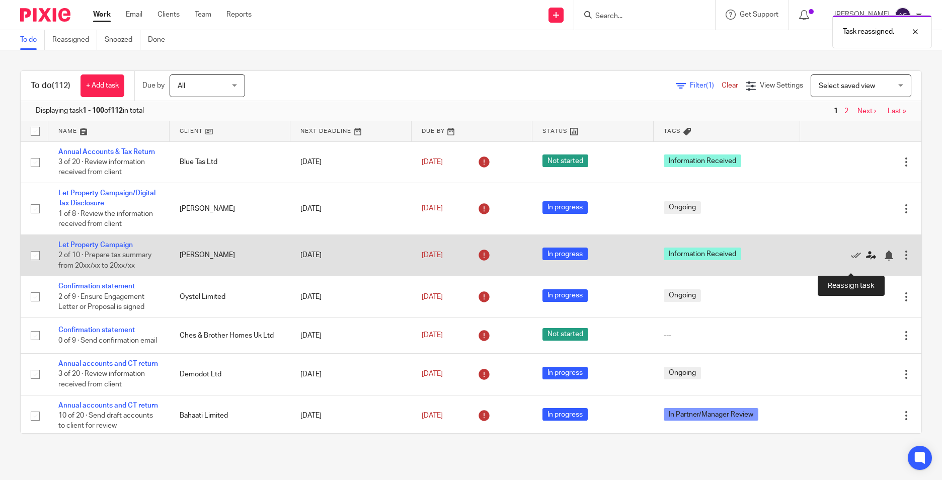
click at [866, 261] on icon at bounding box center [871, 256] width 10 height 10
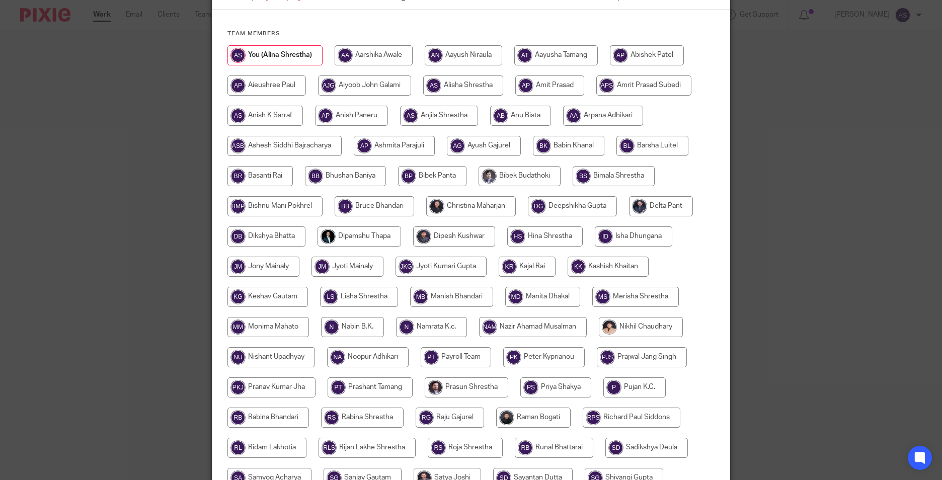
scroll to position [101, 0]
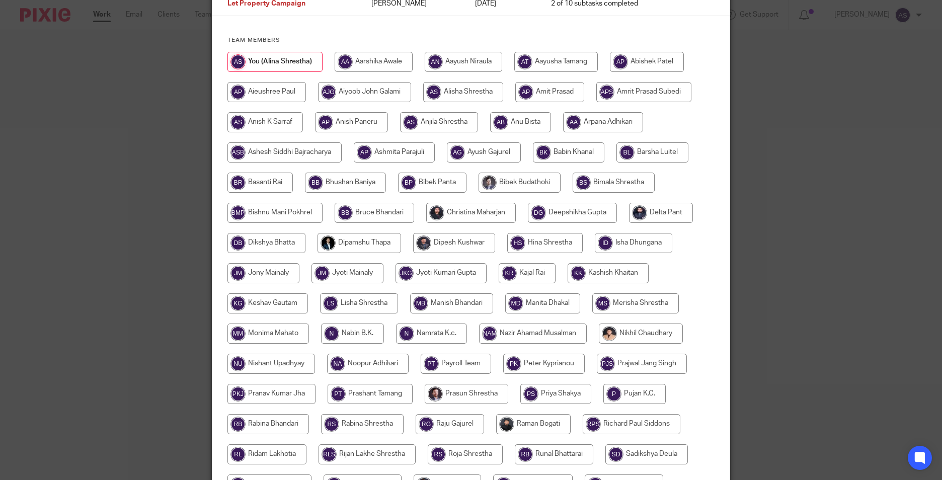
click at [637, 147] on input "radio" at bounding box center [652, 152] width 72 height 20
radio input "true"
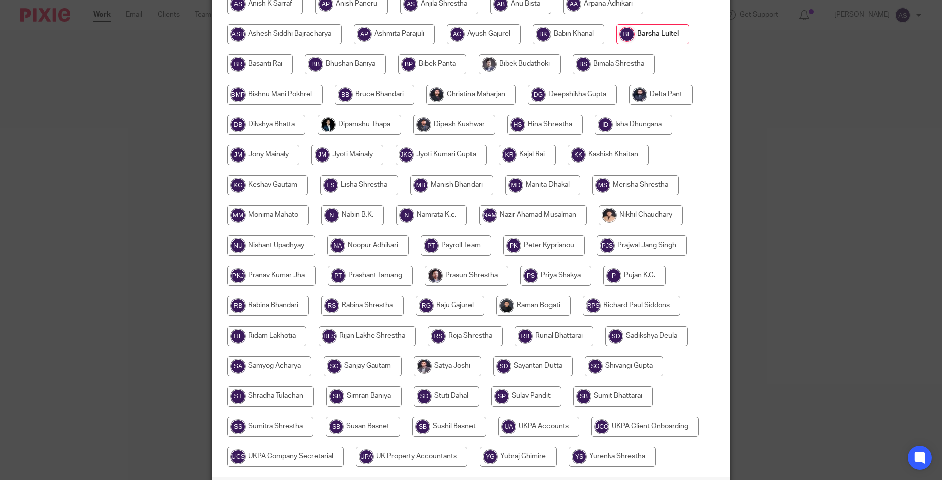
scroll to position [299, 0]
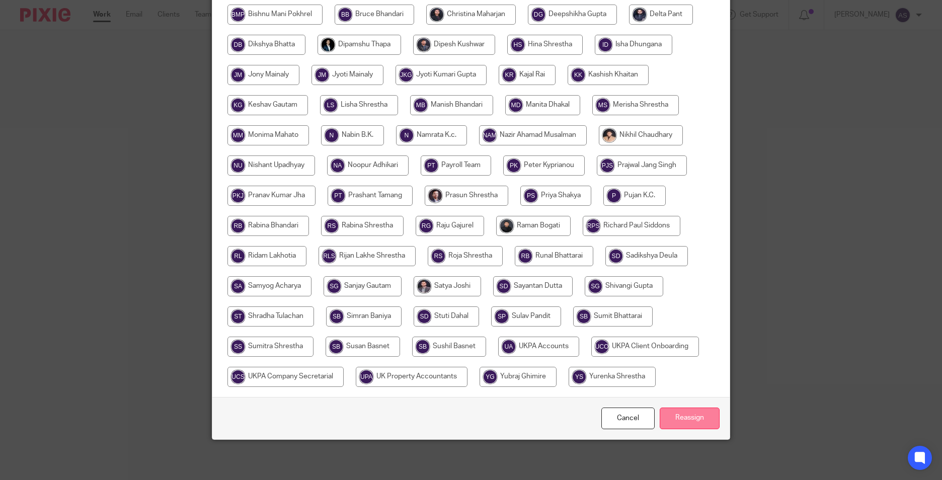
click at [677, 423] on input "Reassign" at bounding box center [690, 418] width 60 height 22
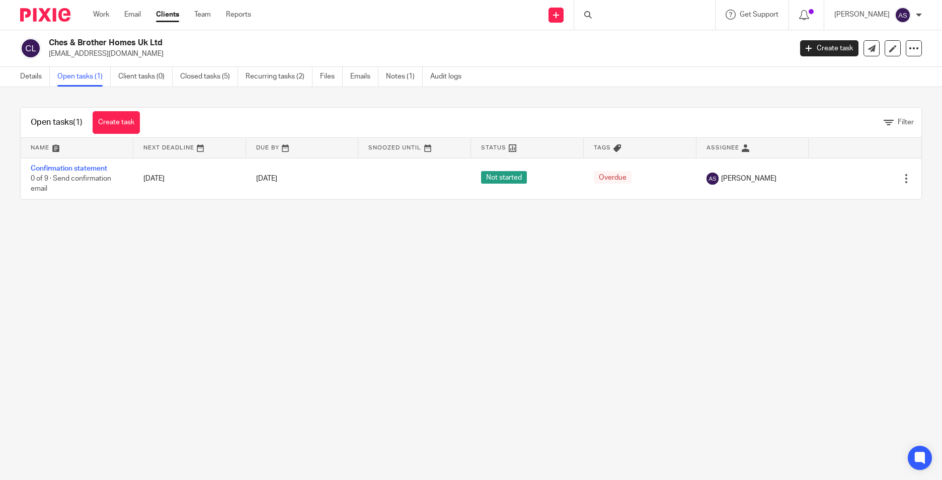
click at [71, 164] on td "Confirmation statement 0 of 9 · Send confirmation email" at bounding box center [77, 178] width 113 height 41
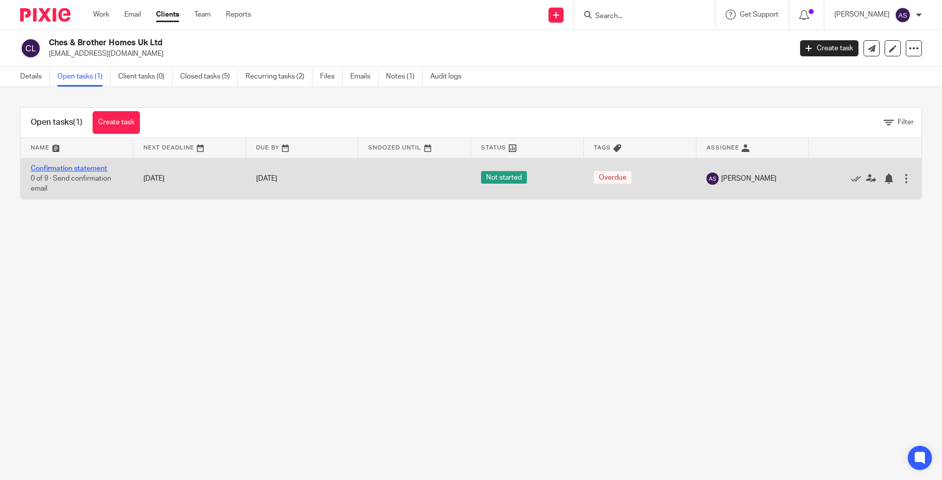
click at [69, 169] on link "Confirmation statement" at bounding box center [69, 168] width 76 height 7
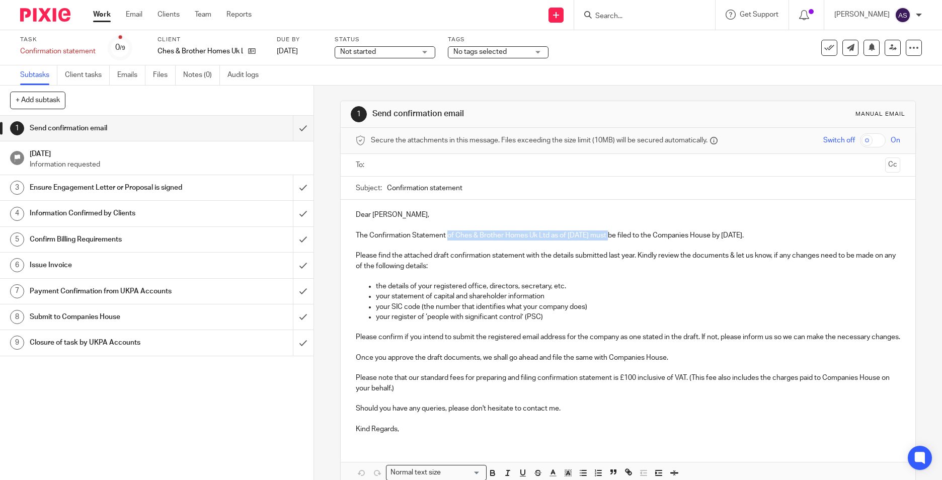
drag, startPoint x: 0, startPoint y: 0, endPoint x: 607, endPoint y: 233, distance: 650.5
click at [607, 233] on p "The Confirmation Statement of Ches & Brother Homes Uk Ltd as of [DATE] must be …" at bounding box center [628, 235] width 544 height 10
copy p "of Ches & Brother Homes Uk Ltd as of [DATE]"
click at [504, 188] on input "Confirmation statement" at bounding box center [643, 188] width 513 height 23
paste input "of Ches & Brother Homes Uk Ltd as of [DATE]"
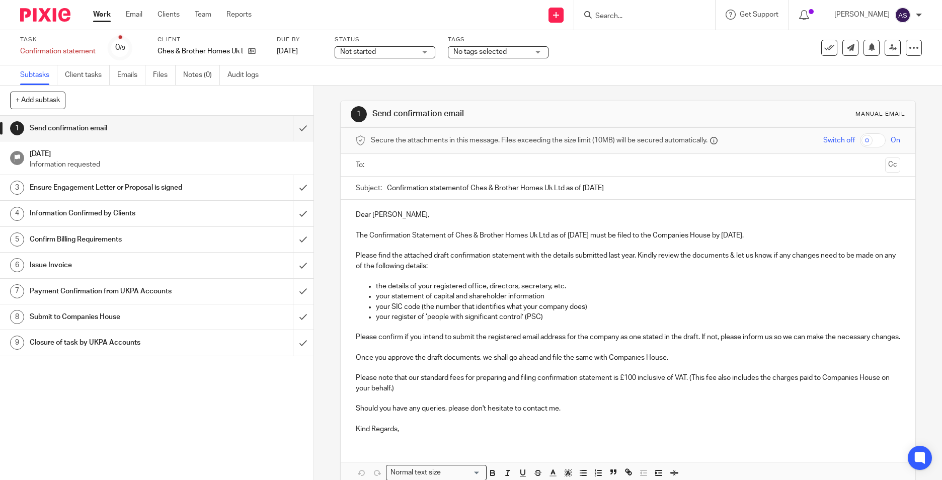
click at [459, 189] on input "Confirmation statementof Ches & Brother Homes Uk Ltd as of [DATE]" at bounding box center [643, 188] width 513 height 23
type input "Confirmation statement of Ches & Brother Homes Uk Ltd as of [DATE]"
click at [449, 164] on input "text" at bounding box center [627, 165] width 507 height 12
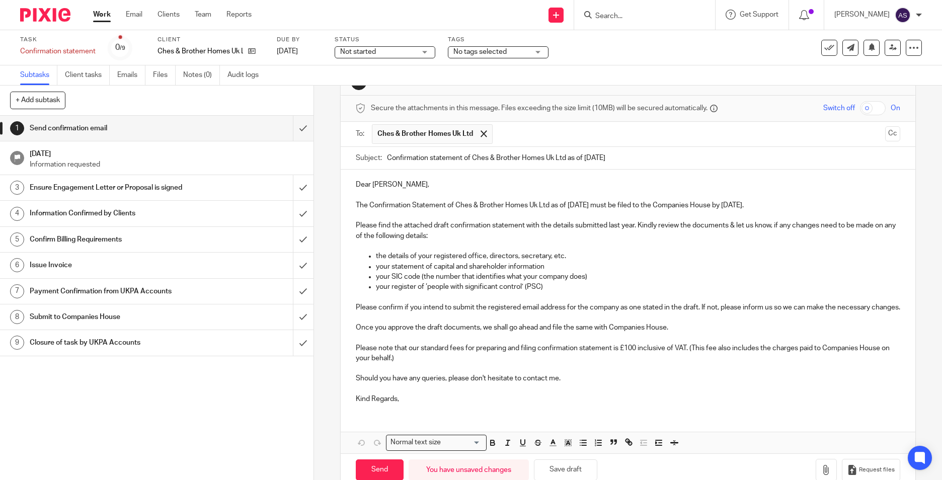
scroll to position [64, 0]
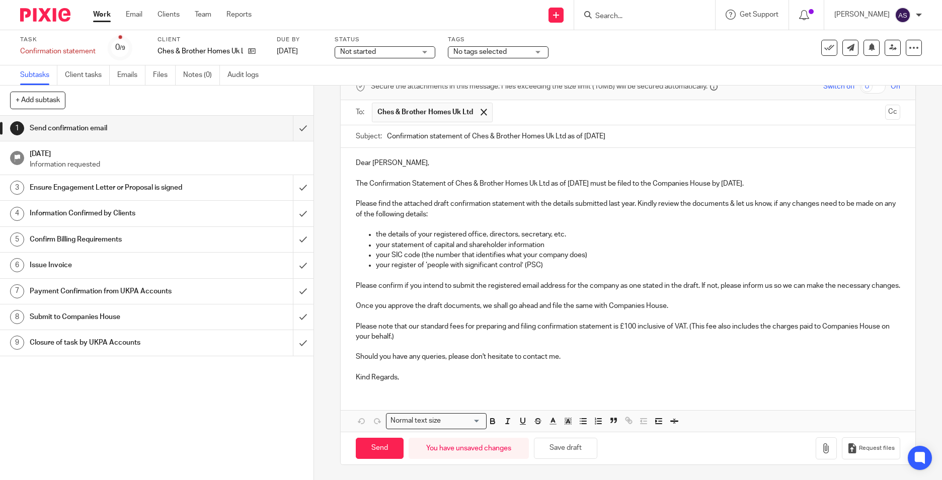
click at [399, 375] on p "Kind Regards," at bounding box center [628, 377] width 544 height 10
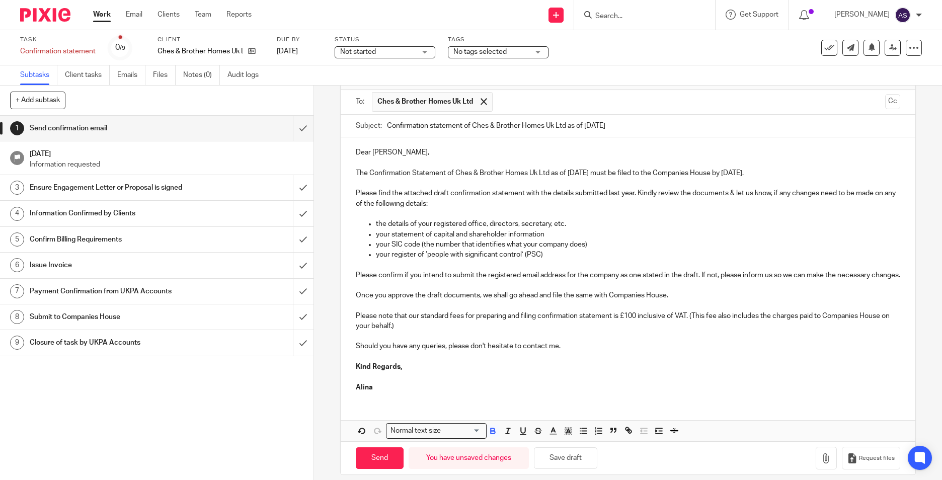
click at [409, 425] on div "Dear [PERSON_NAME], The Confirmation Statement of Ches & Brother Homes Uk Ltd a…" at bounding box center [628, 289] width 574 height 304
click at [543, 382] on p at bounding box center [628, 377] width 544 height 10
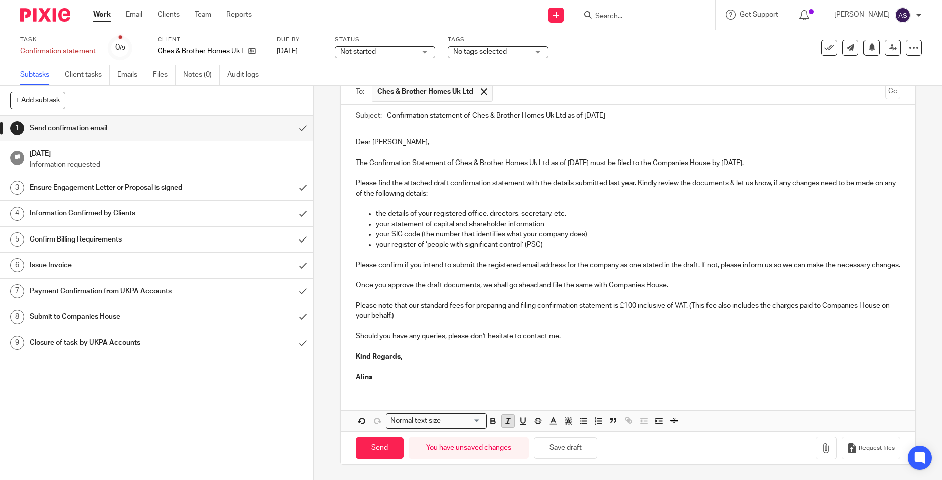
scroll to position [85, 0]
click at [821, 448] on icon "button" at bounding box center [826, 448] width 10 height 10
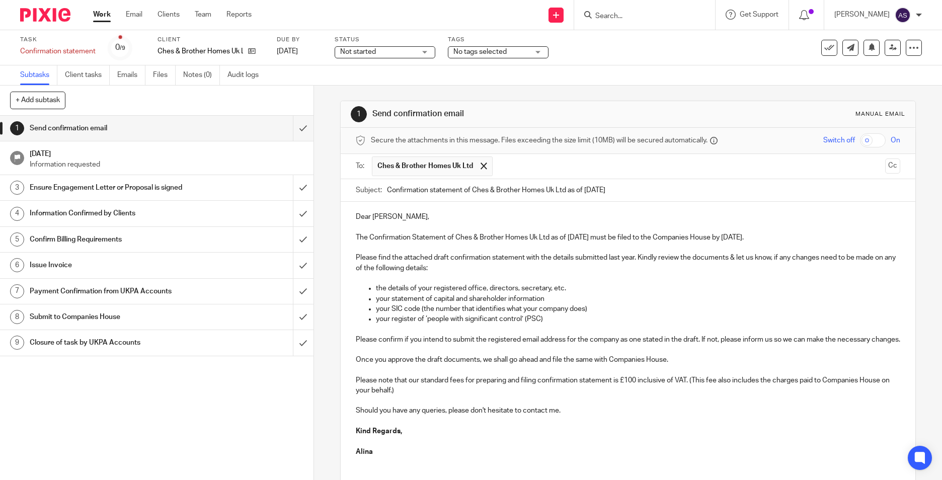
scroll to position [141, 0]
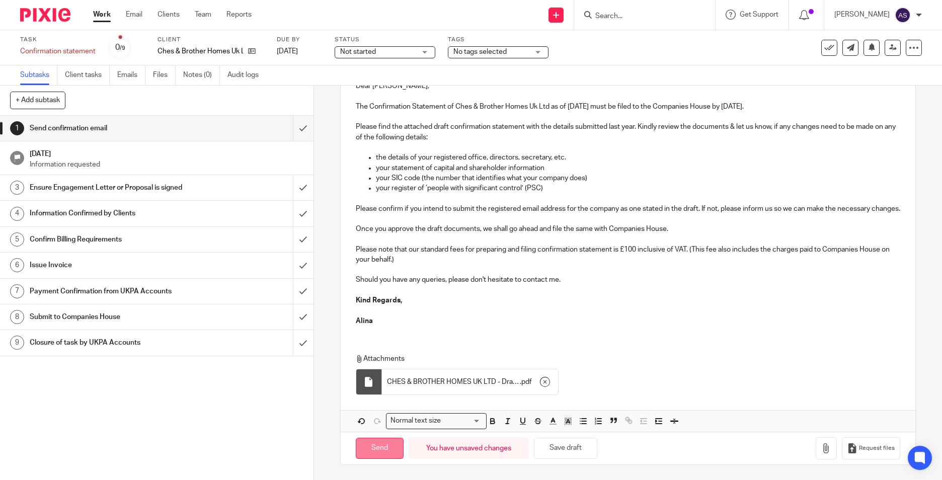
click at [390, 444] on input "Send" at bounding box center [380, 449] width 48 height 22
type input "Sent"
